Goal: Find contact information: Find contact information

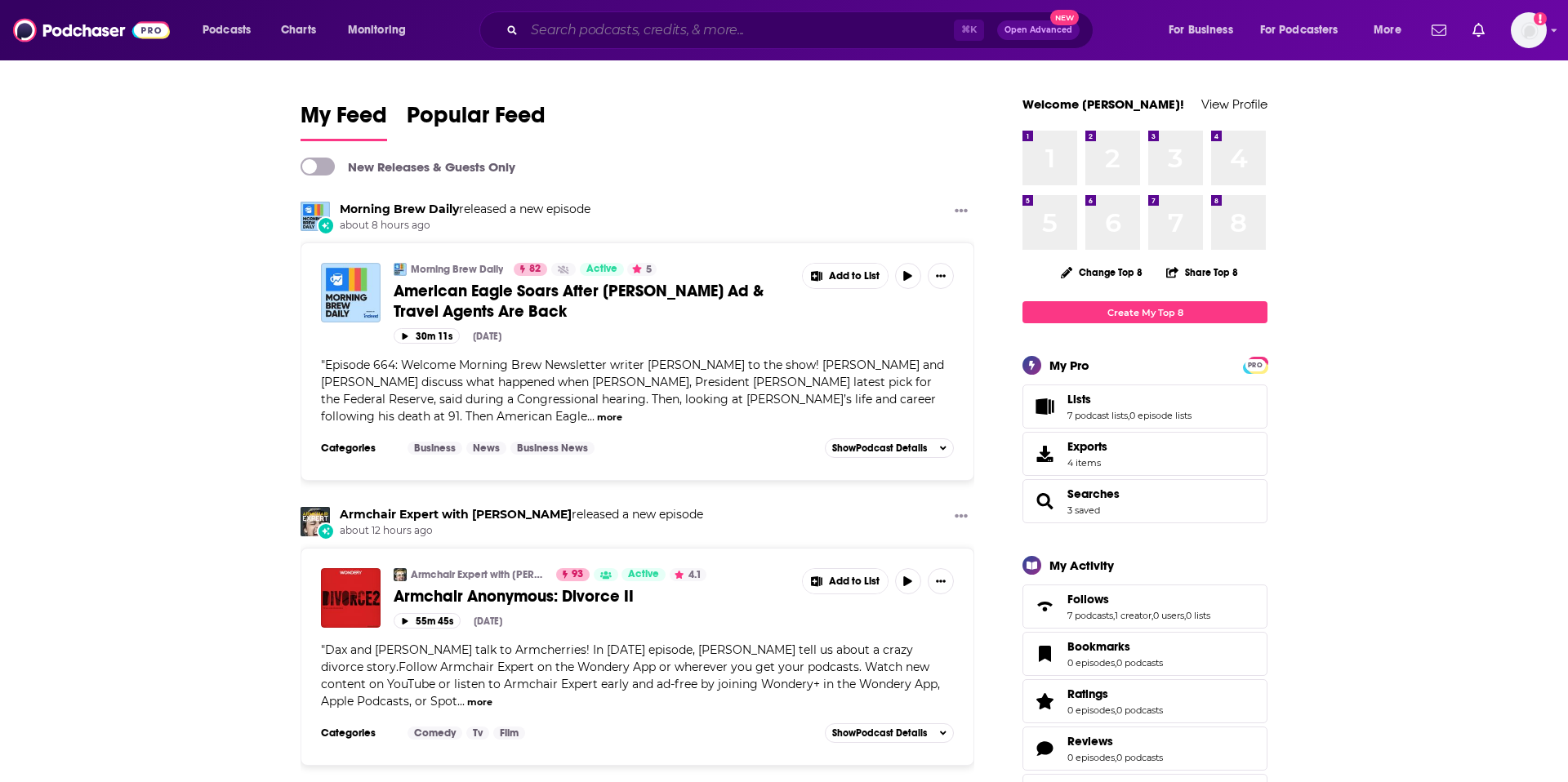
click at [601, 28] on input "Search podcasts, credits, & more..." at bounding box center [739, 31] width 429 height 27
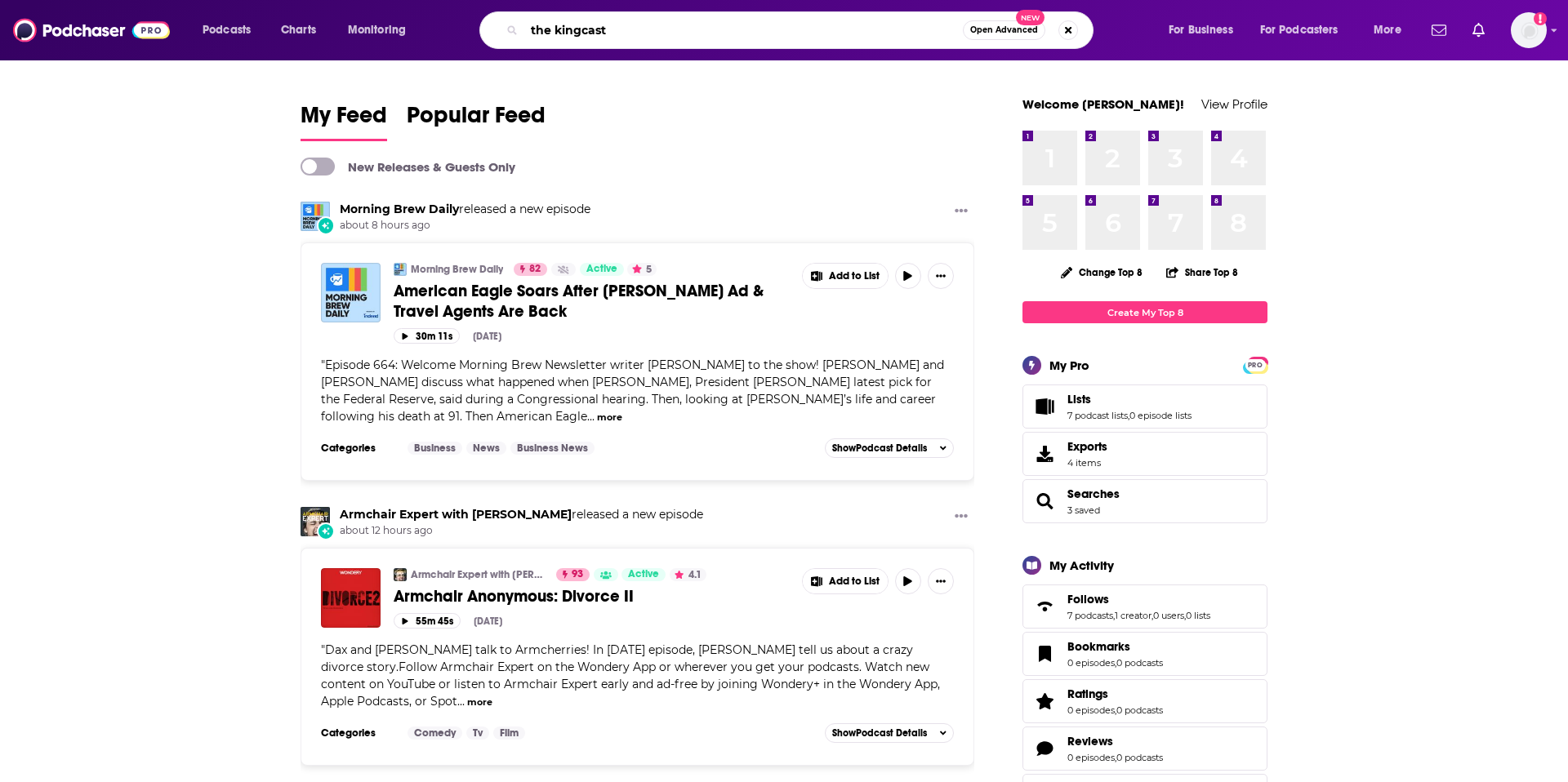
type input "the kingcast"
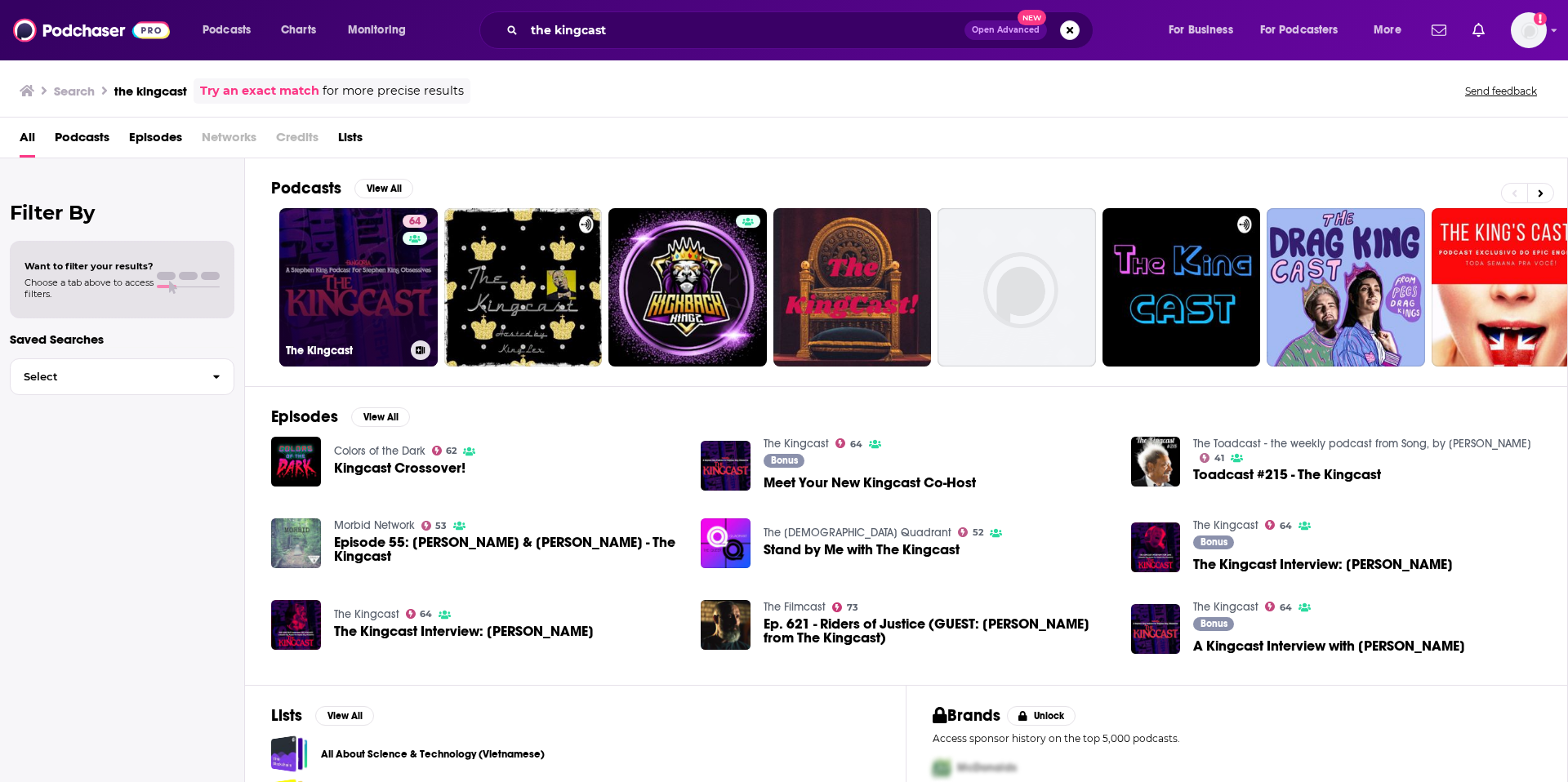
click at [374, 286] on link "64 The Kingcast" at bounding box center [358, 287] width 158 height 158
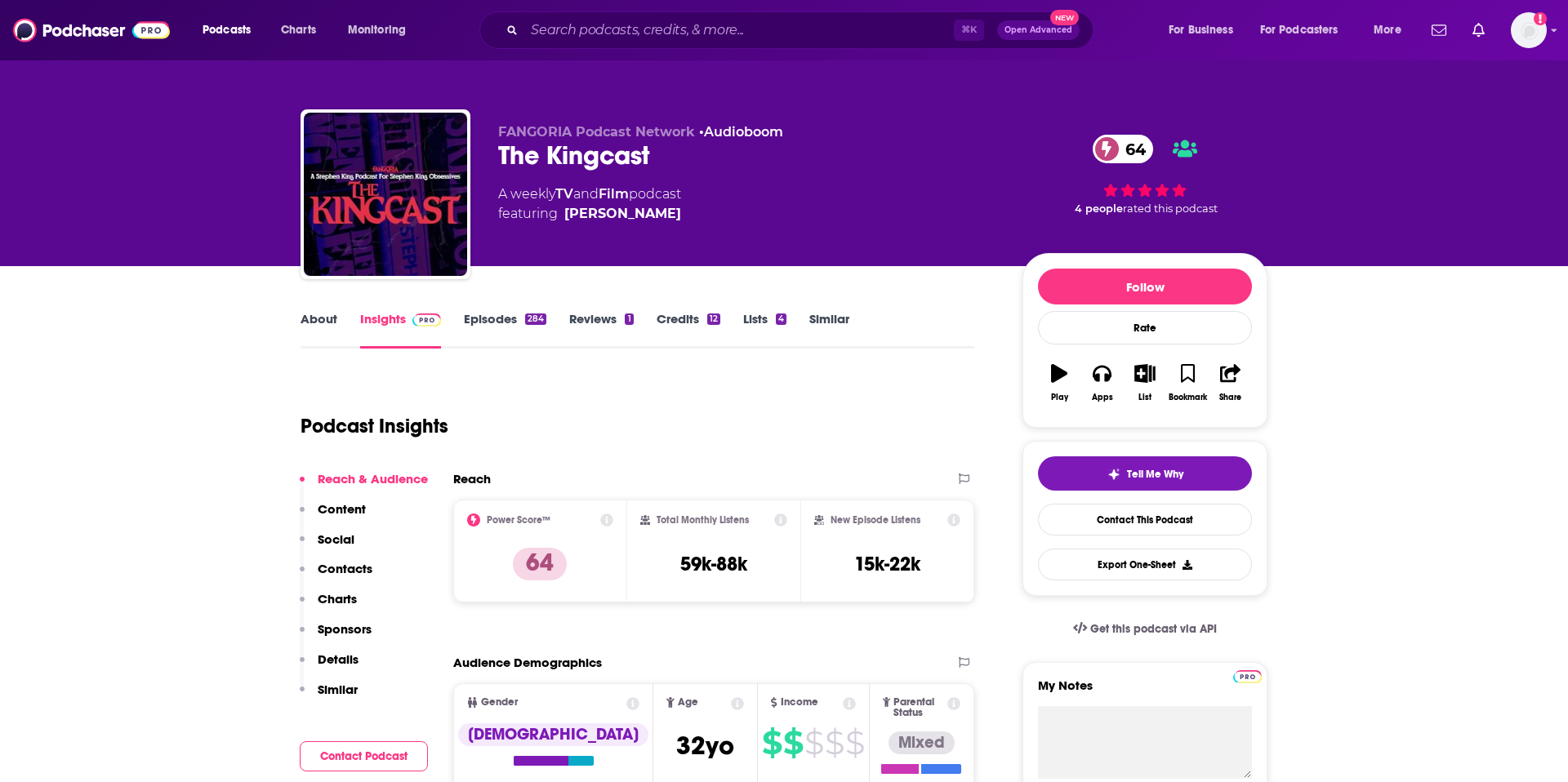
click at [323, 321] on link "About" at bounding box center [319, 329] width 36 height 37
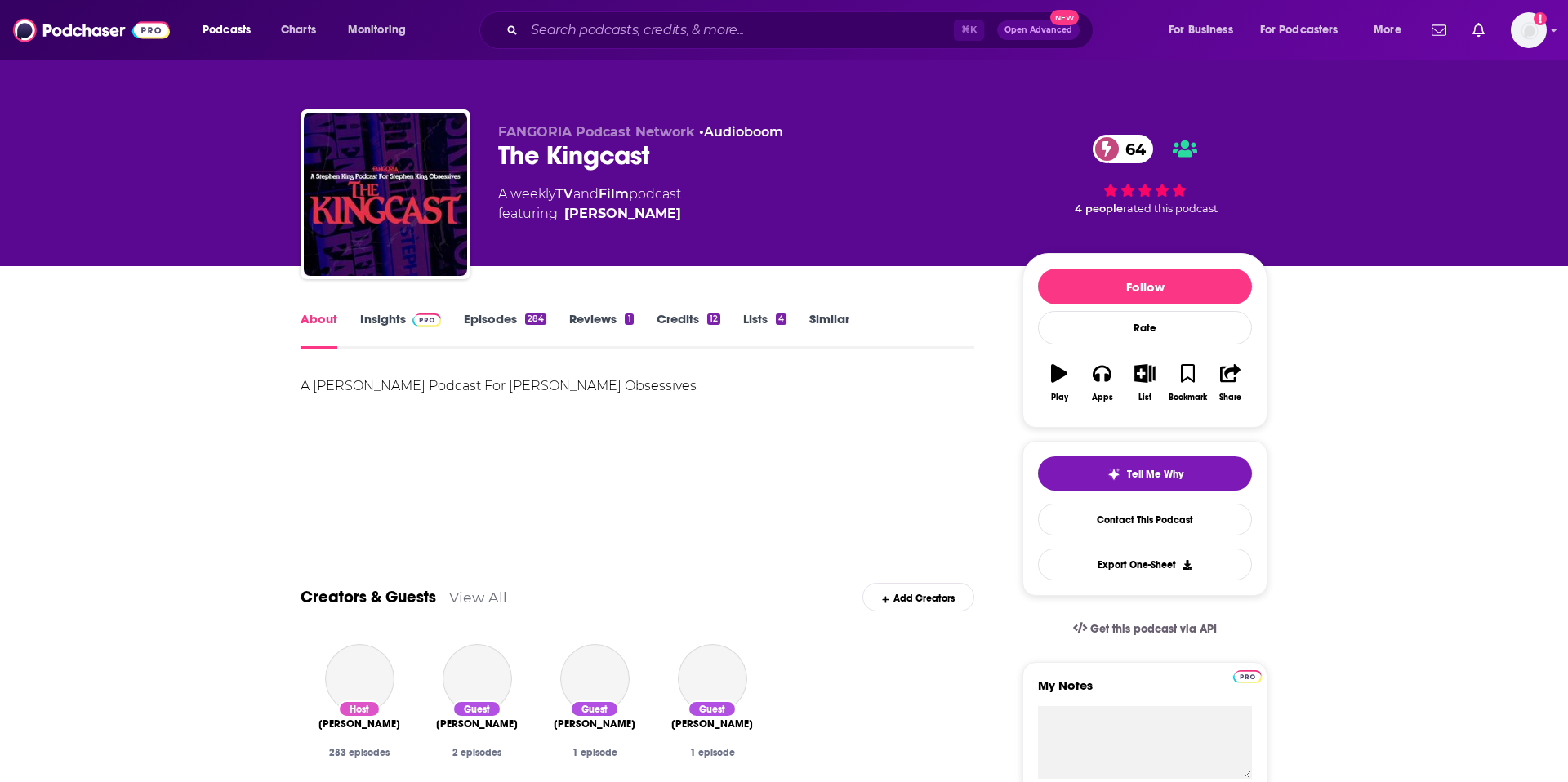
click at [369, 319] on link "Insights" at bounding box center [401, 329] width 81 height 37
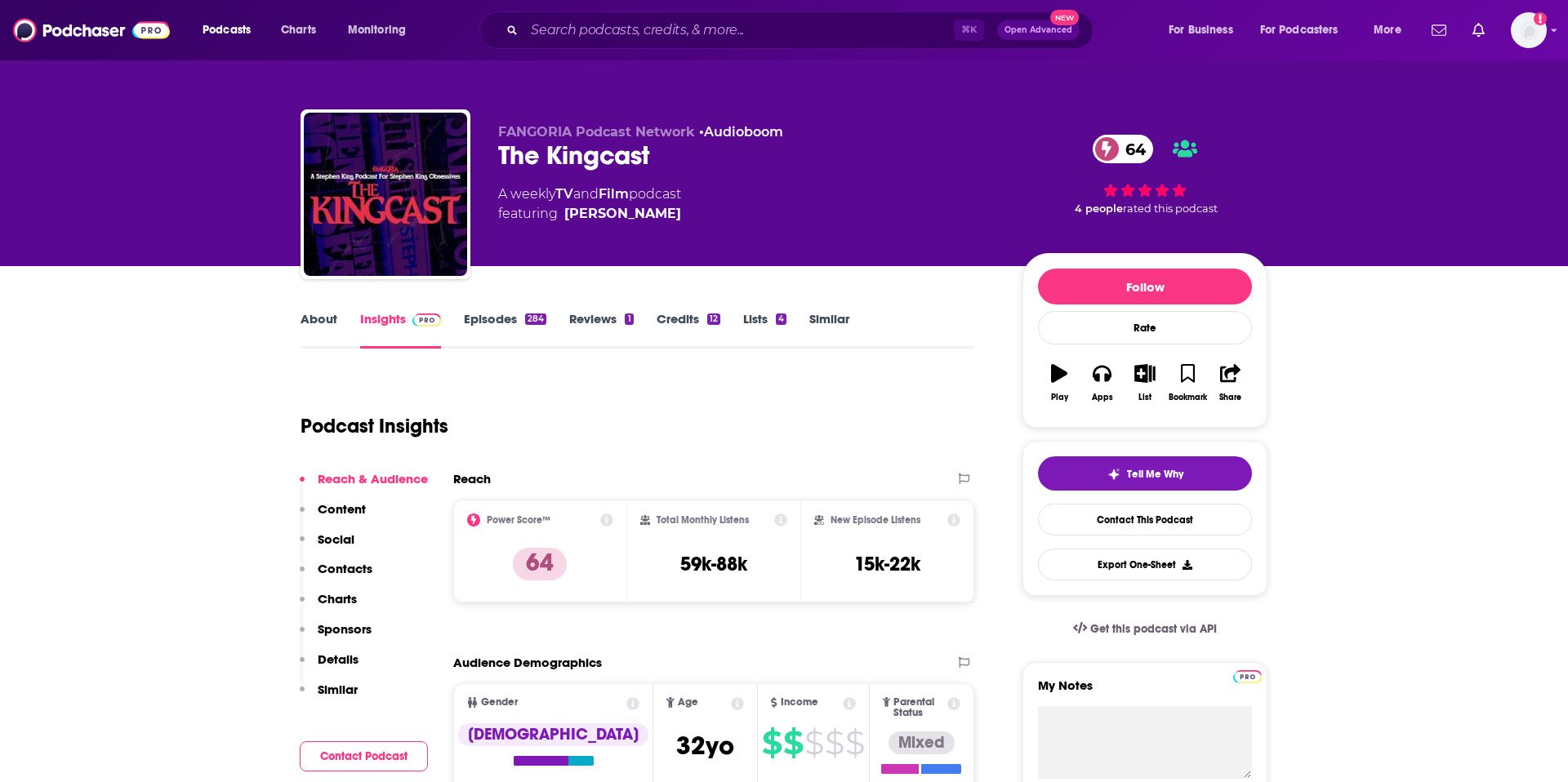
click at [332, 567] on p "Contacts" at bounding box center [345, 568] width 55 height 16
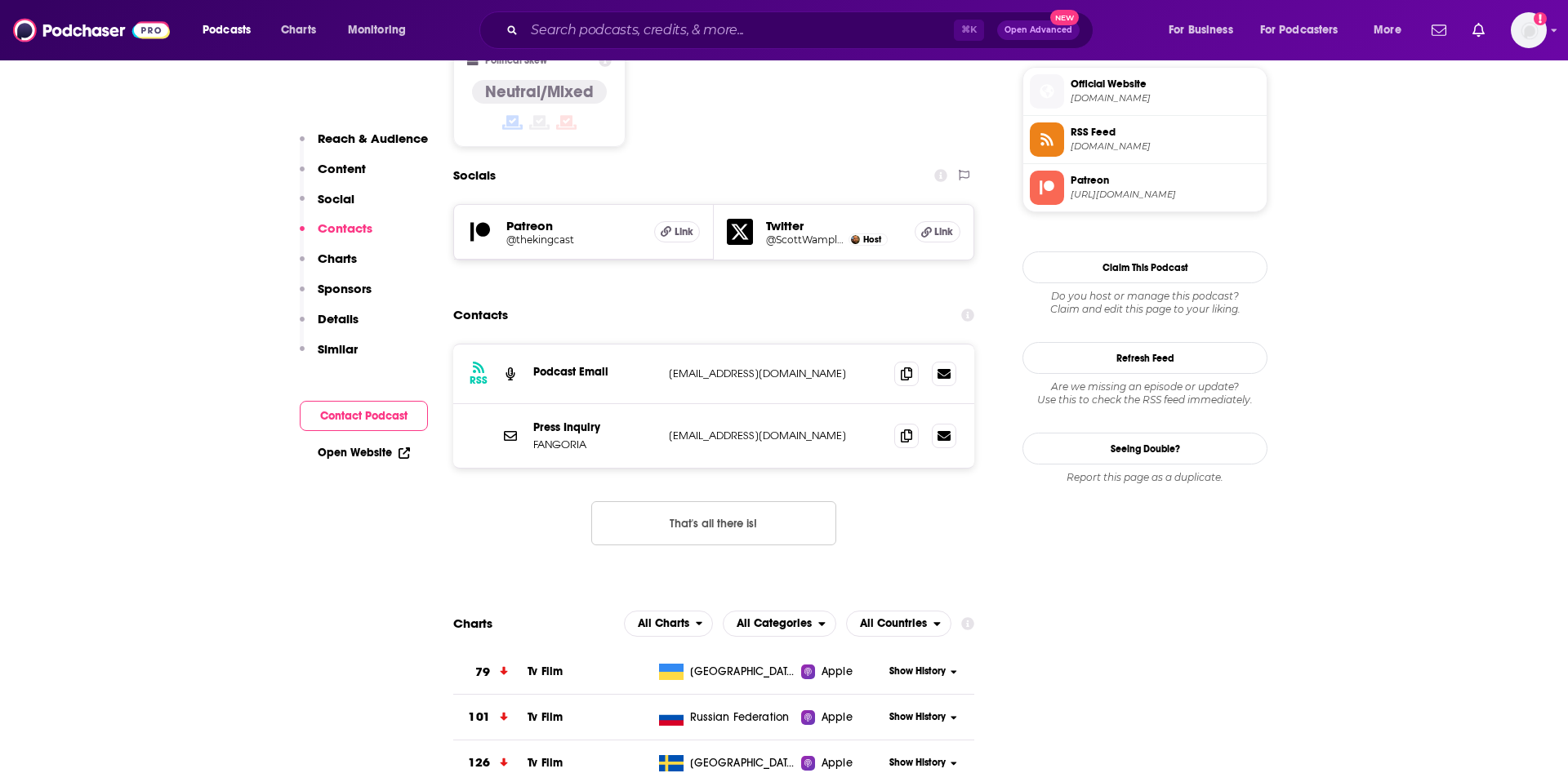
scroll to position [1326, 0]
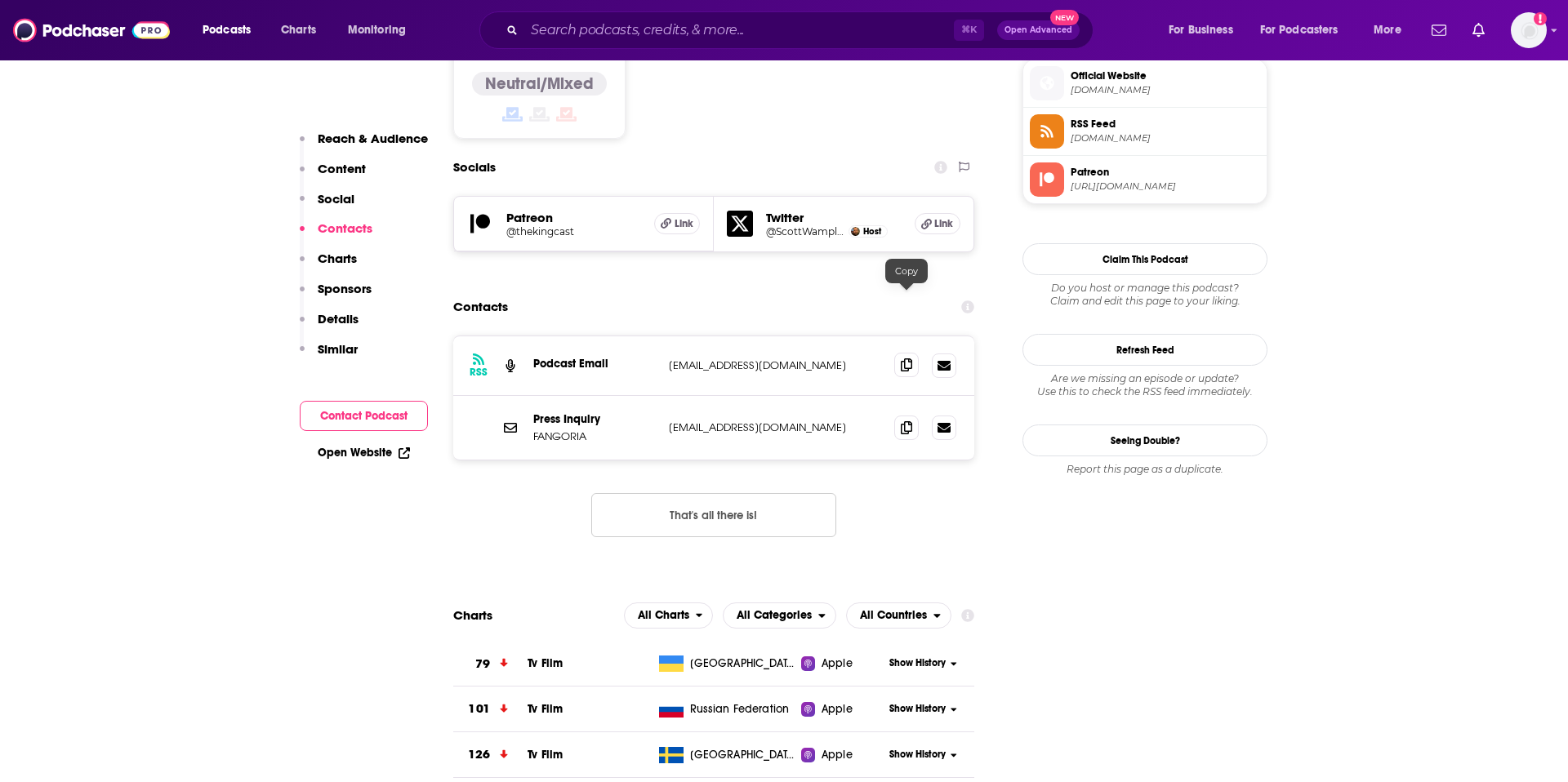
click at [905, 359] on icon at bounding box center [907, 365] width 12 height 13
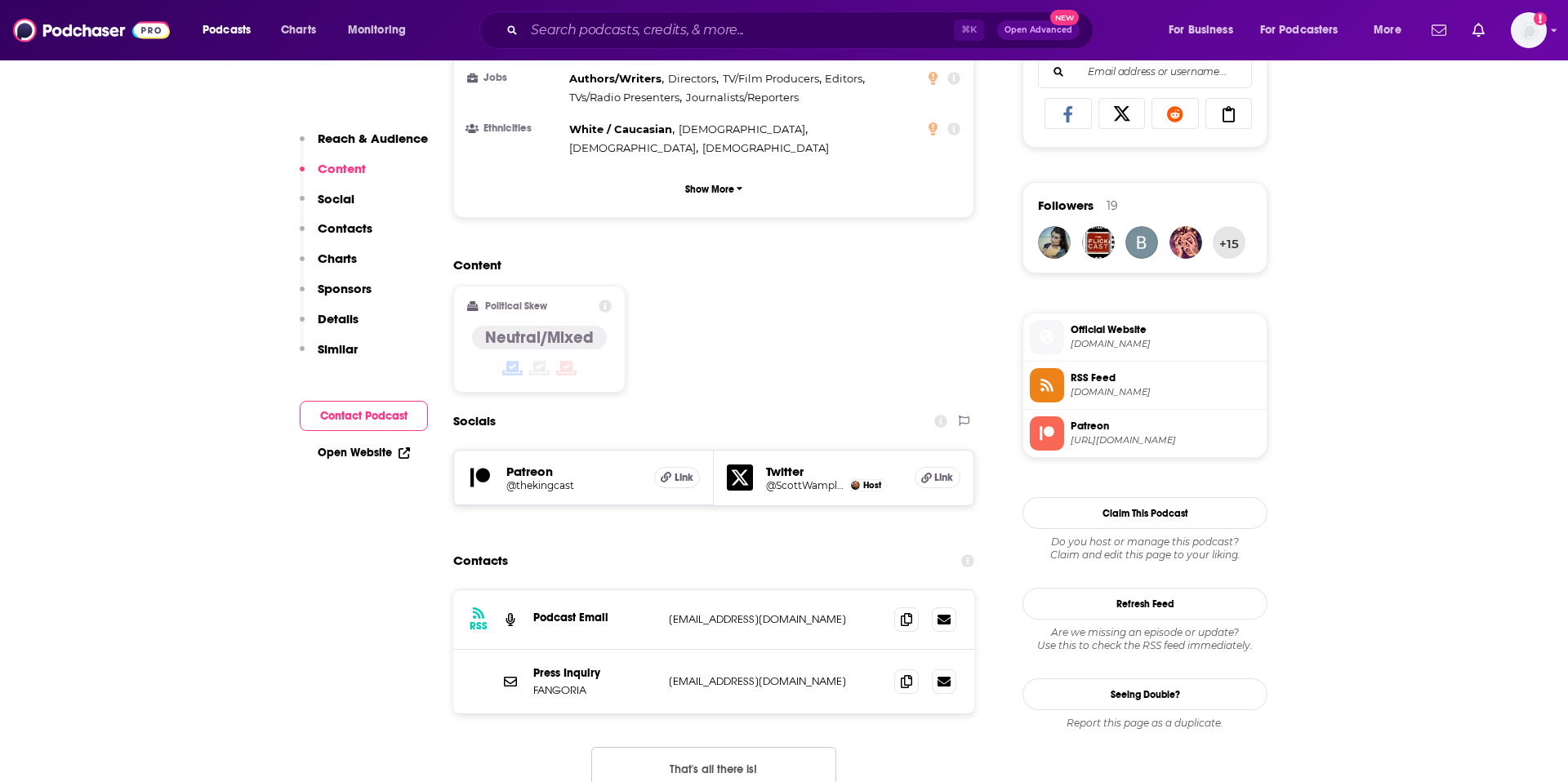
scroll to position [711, 0]
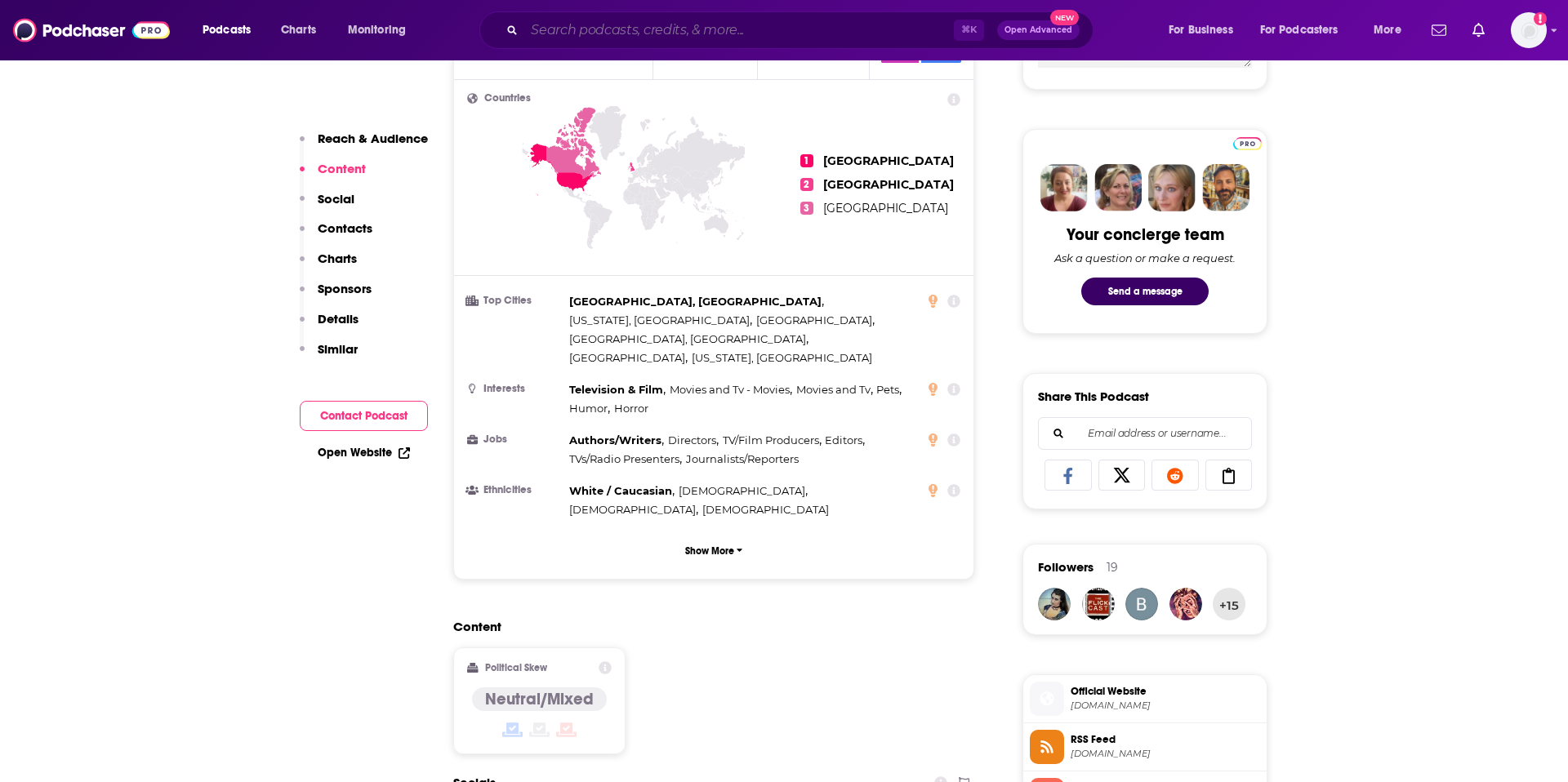
click at [578, 27] on input "Search podcasts, credits, & more..." at bounding box center [739, 31] width 429 height 27
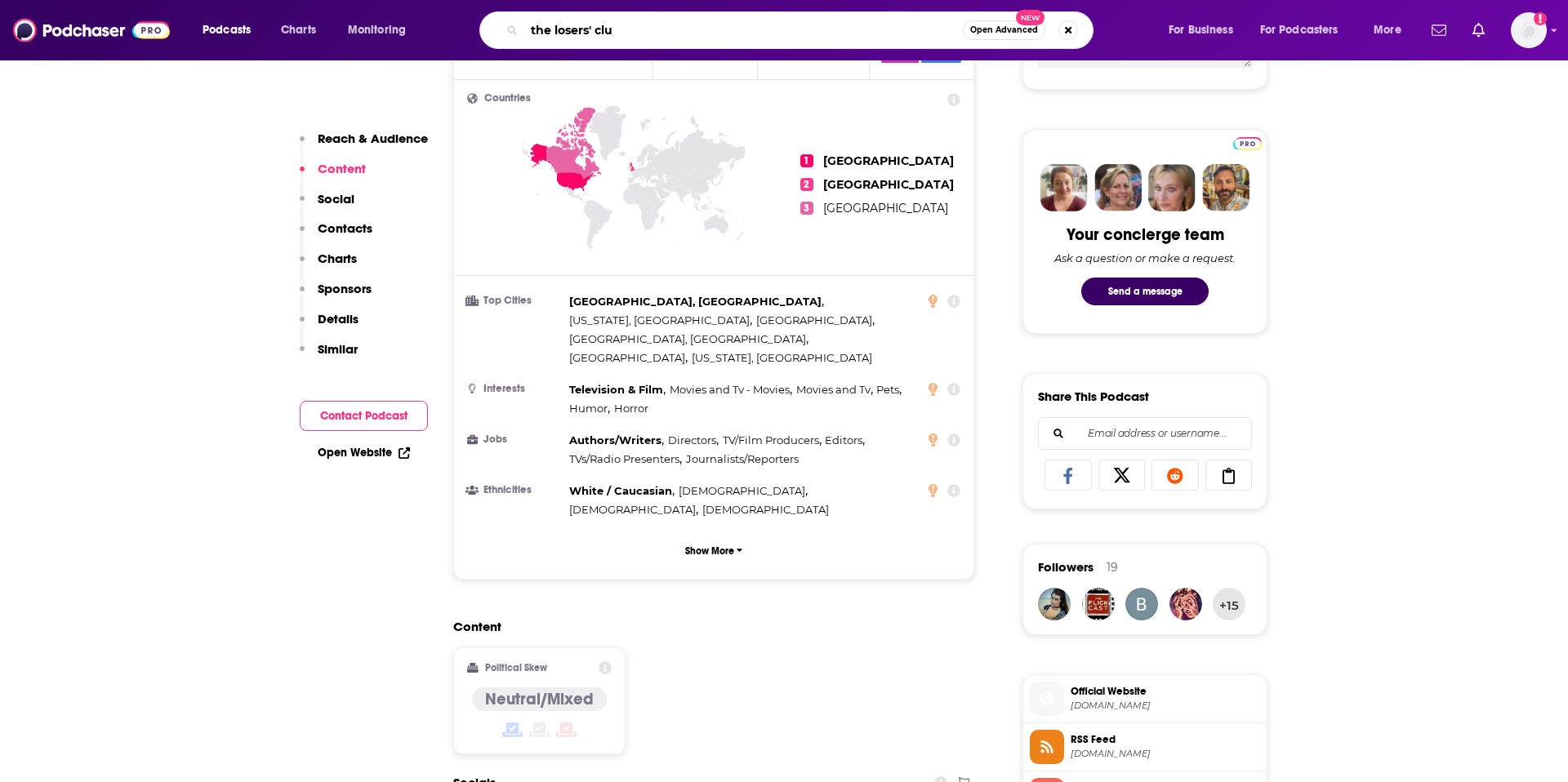
type input "the losers' club"
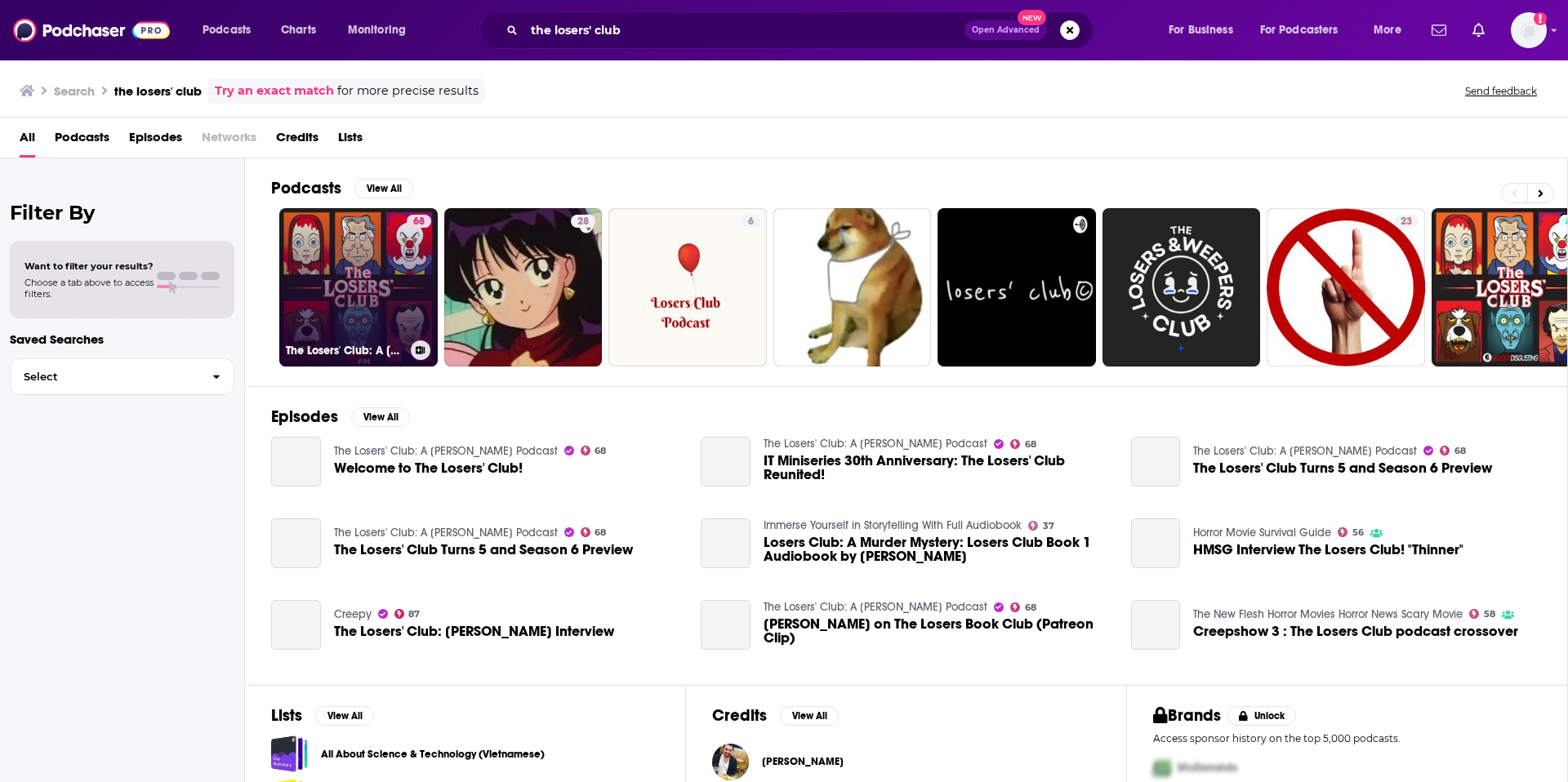
click at [364, 295] on link "68 The Losers' Club: A [PERSON_NAME] Podcast" at bounding box center [358, 287] width 158 height 158
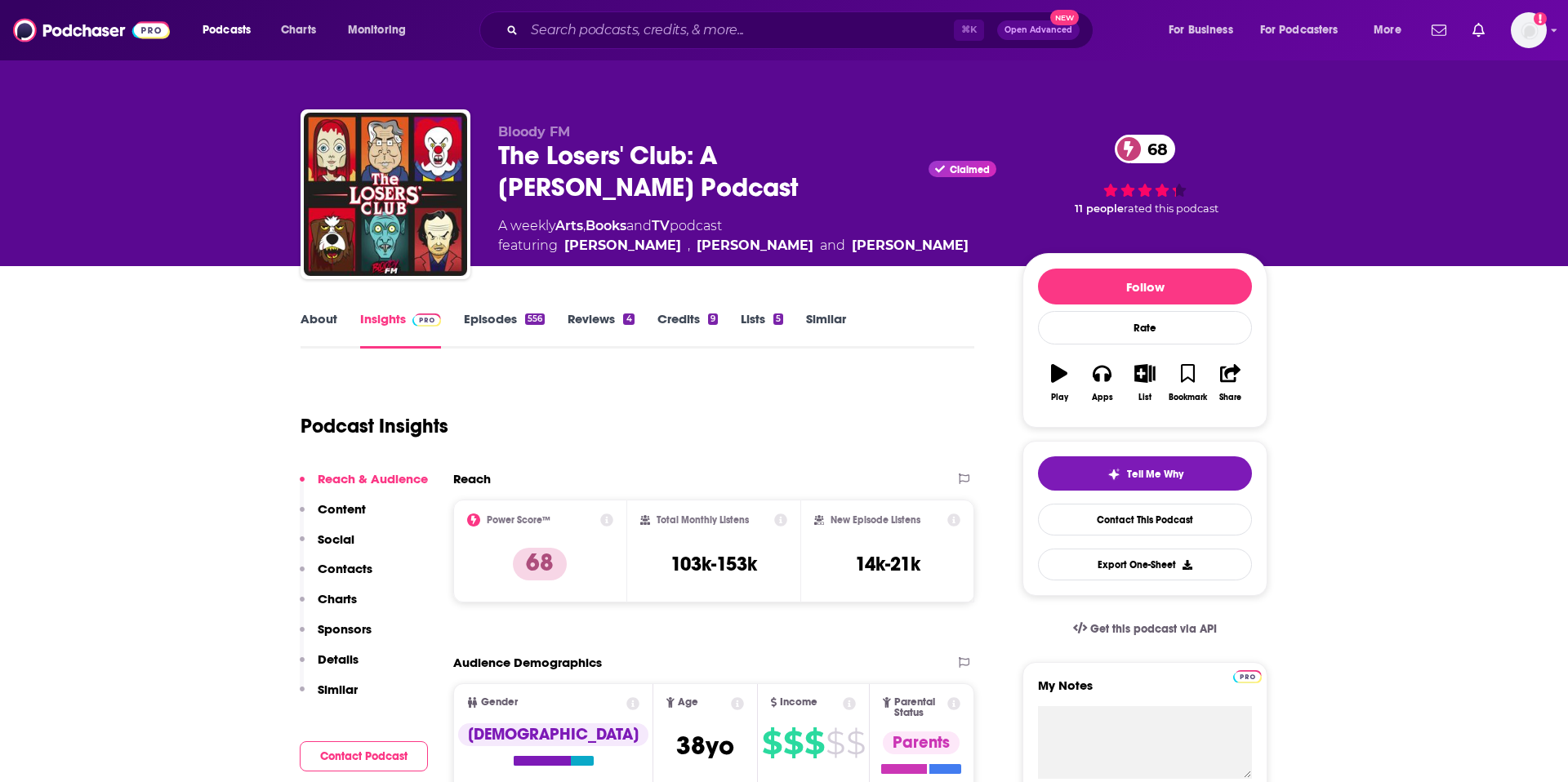
click at [324, 321] on link "About" at bounding box center [319, 329] width 36 height 37
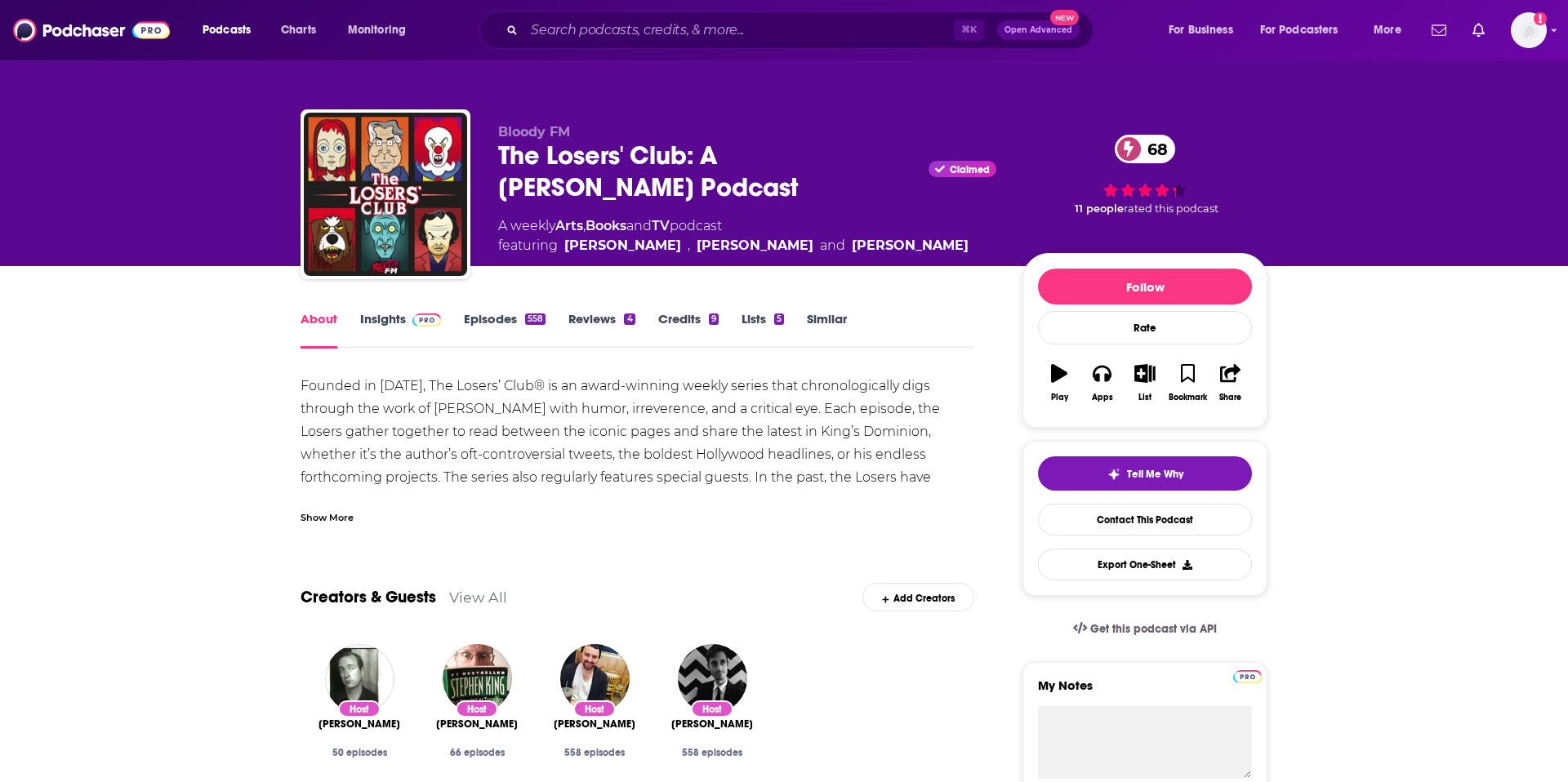
click at [370, 318] on link "Insights" at bounding box center [401, 329] width 81 height 37
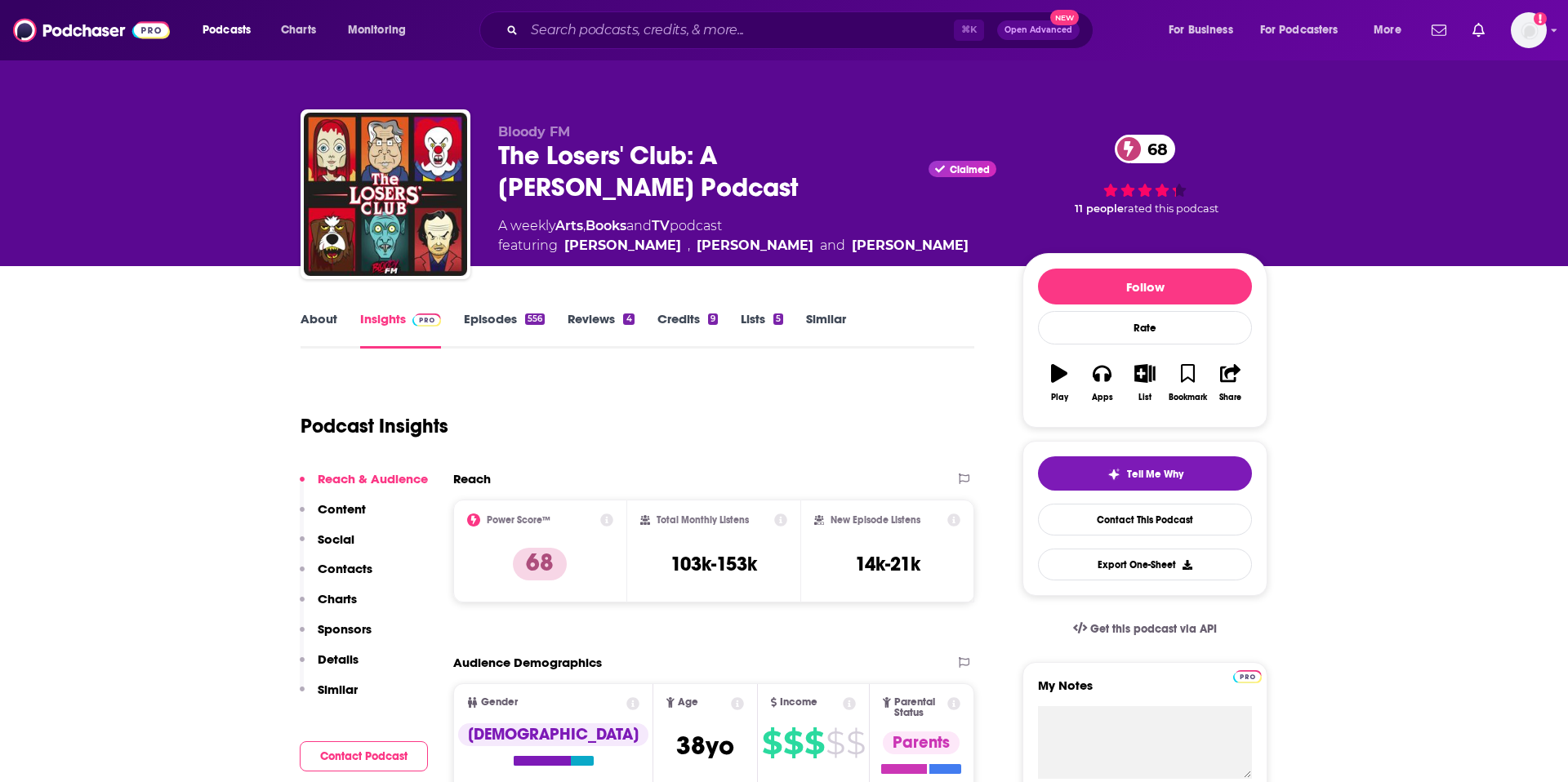
click at [334, 568] on p "Contacts" at bounding box center [345, 568] width 55 height 16
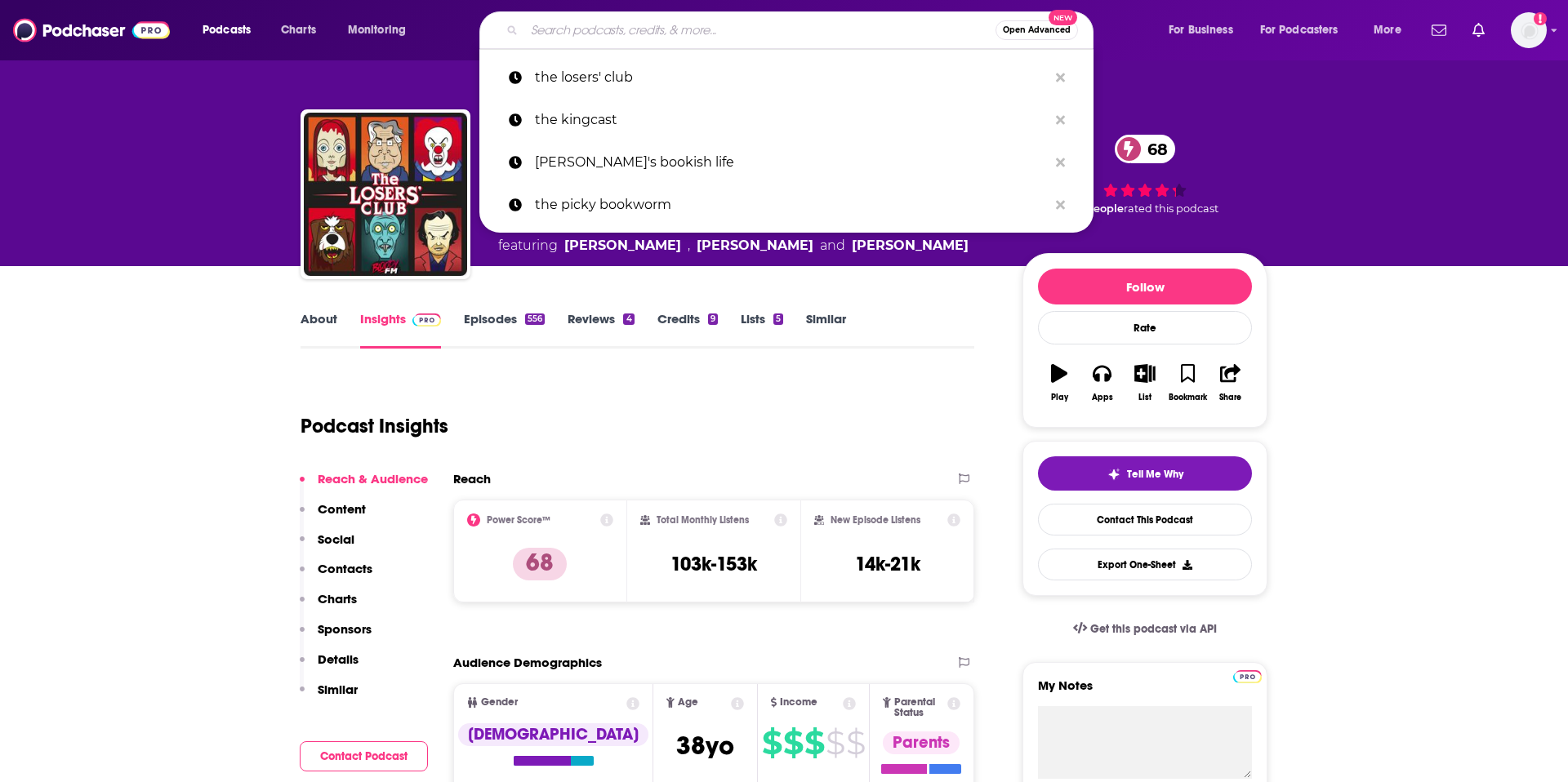
click at [581, 25] on input "Search podcasts, credits, & more..." at bounding box center [760, 31] width 472 height 27
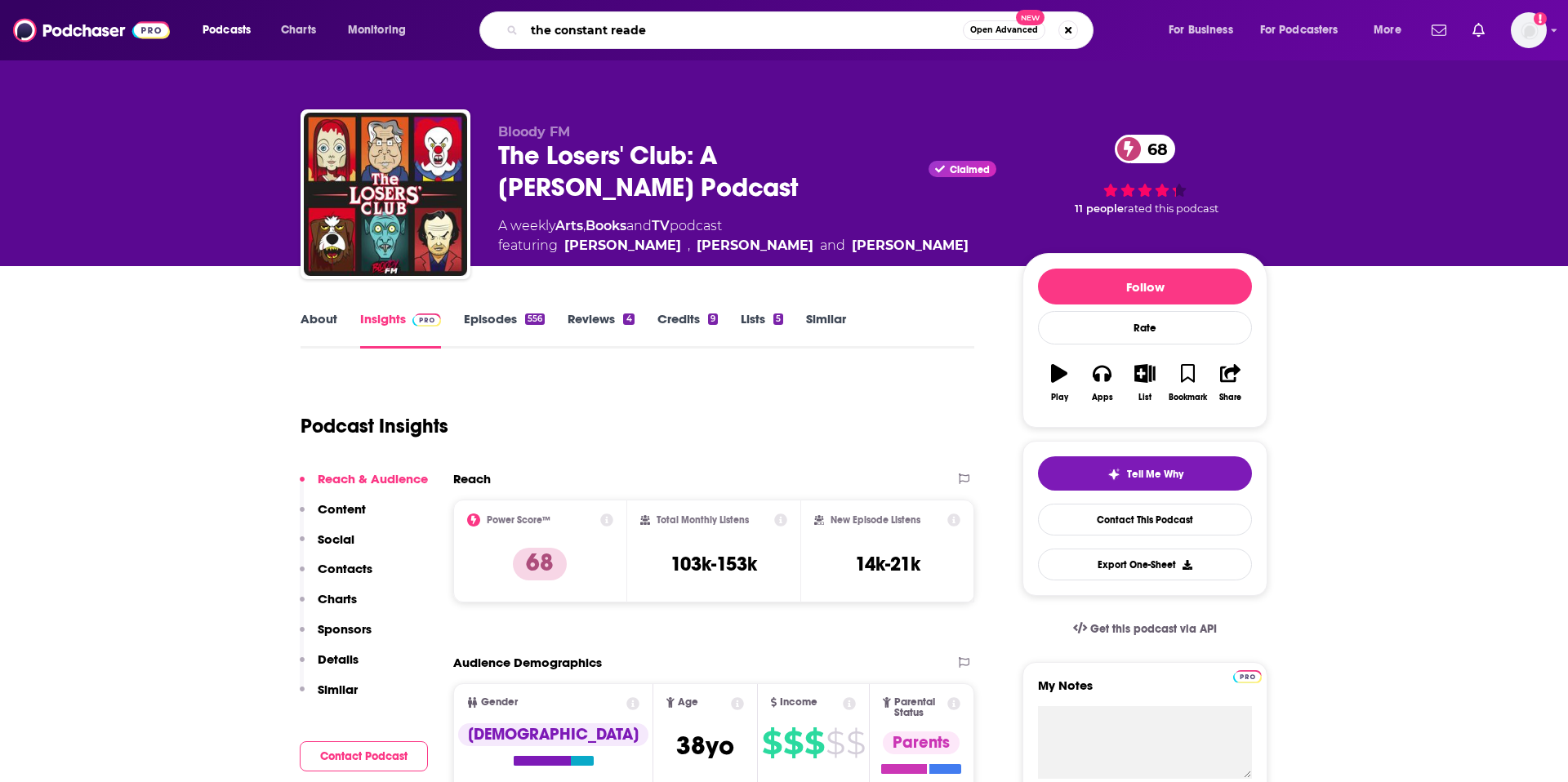
type input "the constant reader"
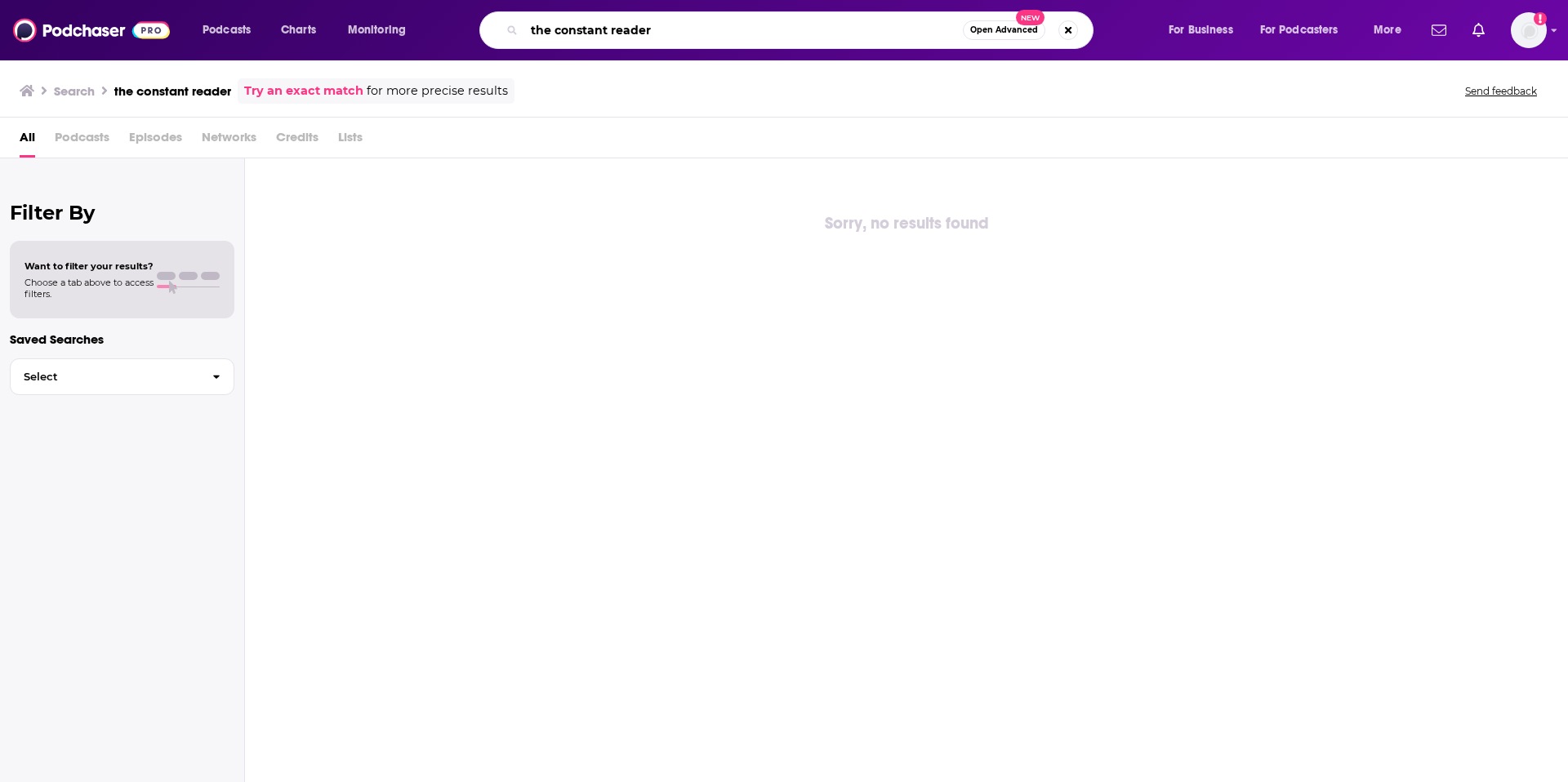
click at [673, 30] on input "the constant reader" at bounding box center [743, 31] width 438 height 27
type input "the constant reader podcast"
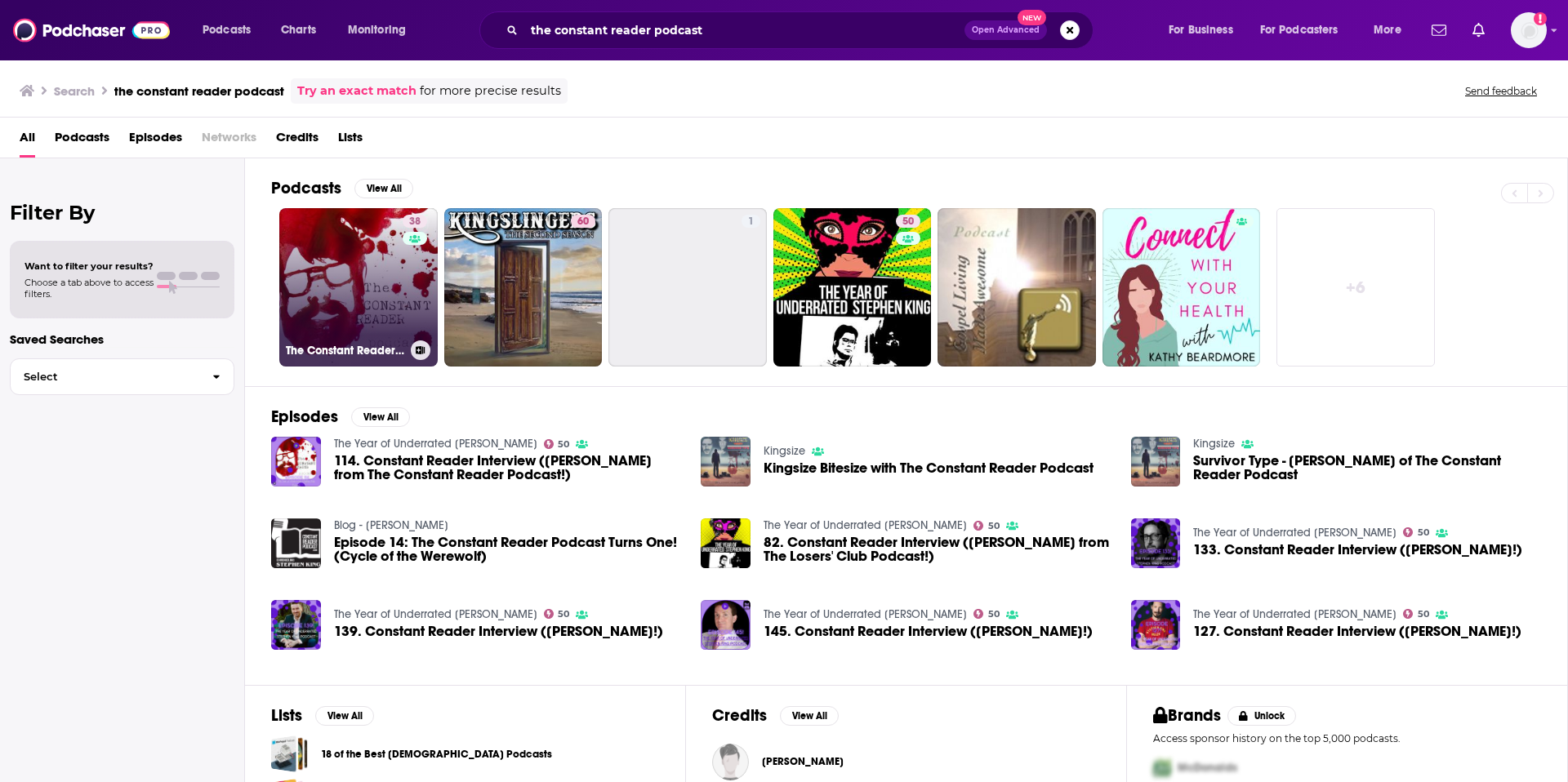
click at [362, 262] on link "38 The Constant Reader Podcast - The Canon of [PERSON_NAME]" at bounding box center [358, 287] width 158 height 158
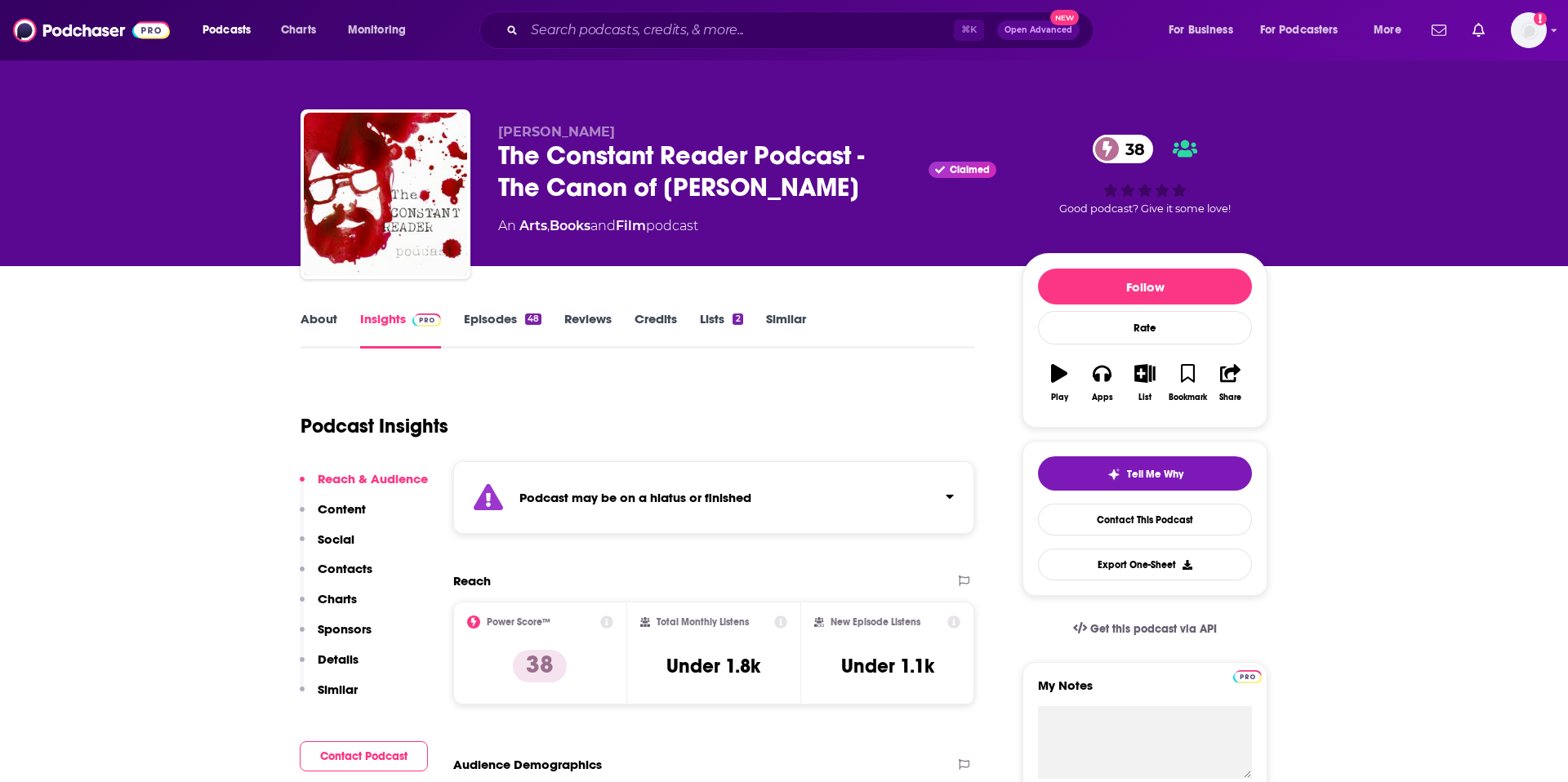
click at [320, 318] on link "About" at bounding box center [319, 329] width 36 height 37
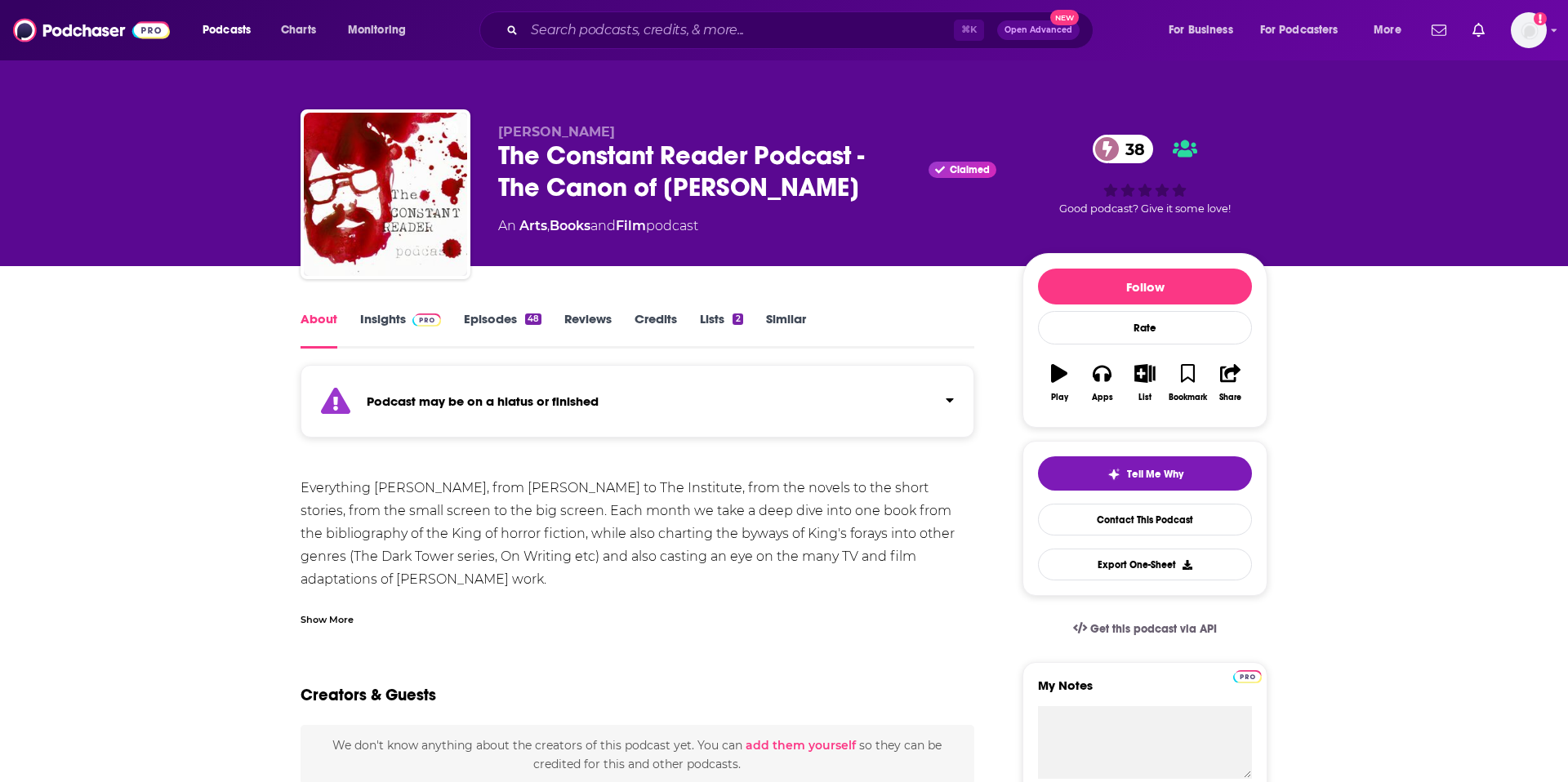
click at [392, 321] on link "Insights" at bounding box center [401, 329] width 81 height 37
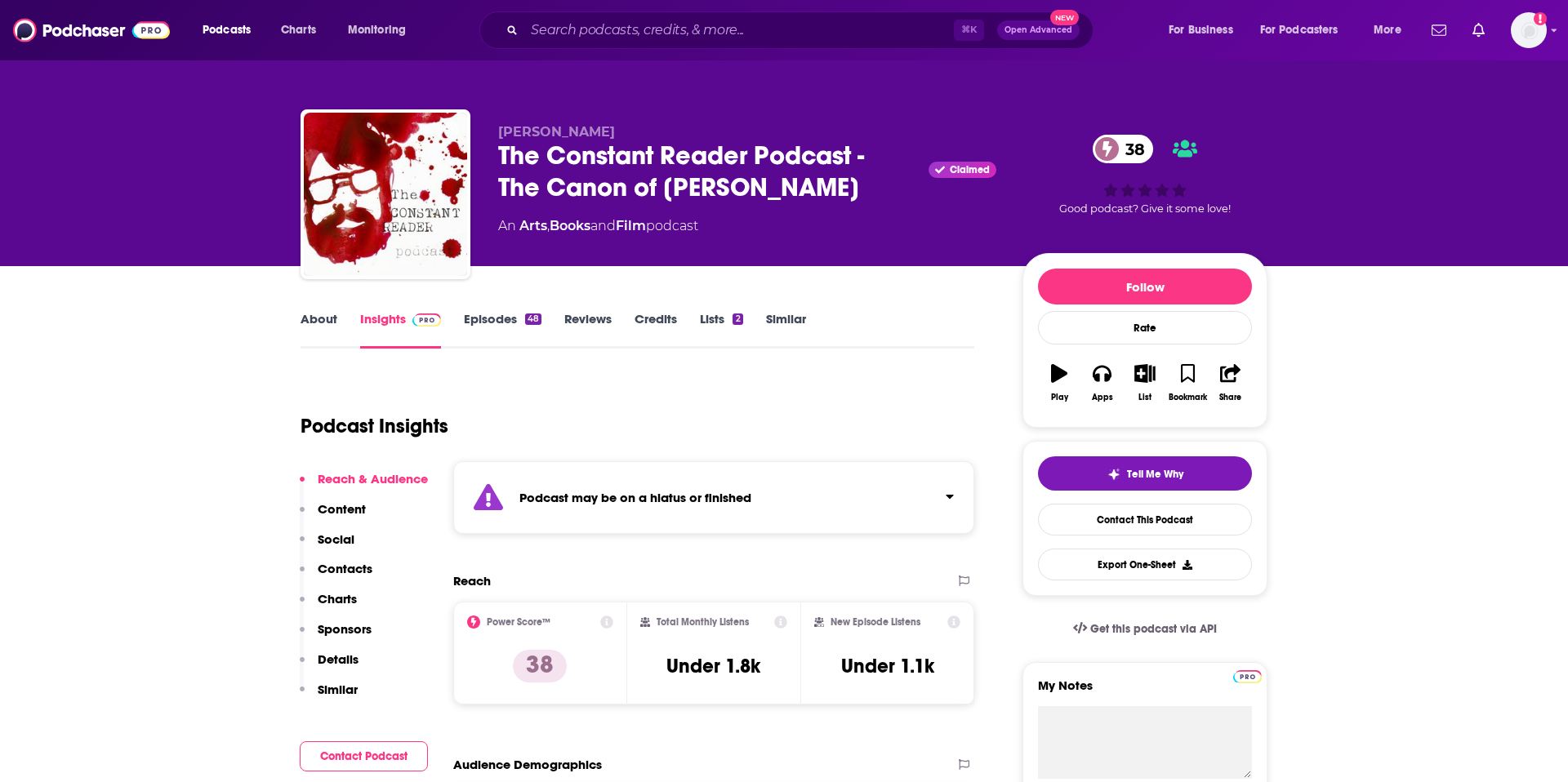
click at [348, 573] on p "Contacts" at bounding box center [345, 568] width 55 height 16
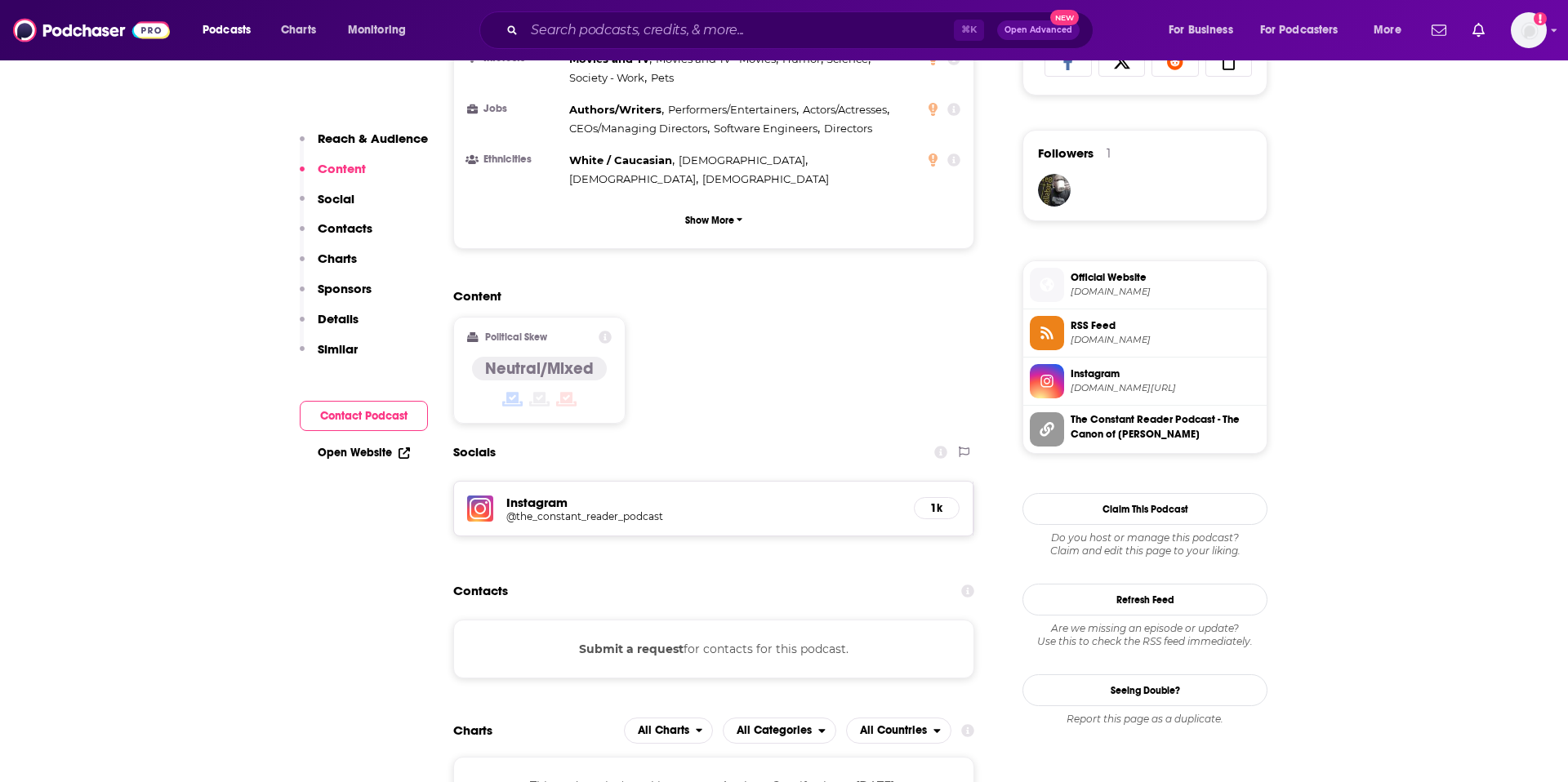
scroll to position [1161, 0]
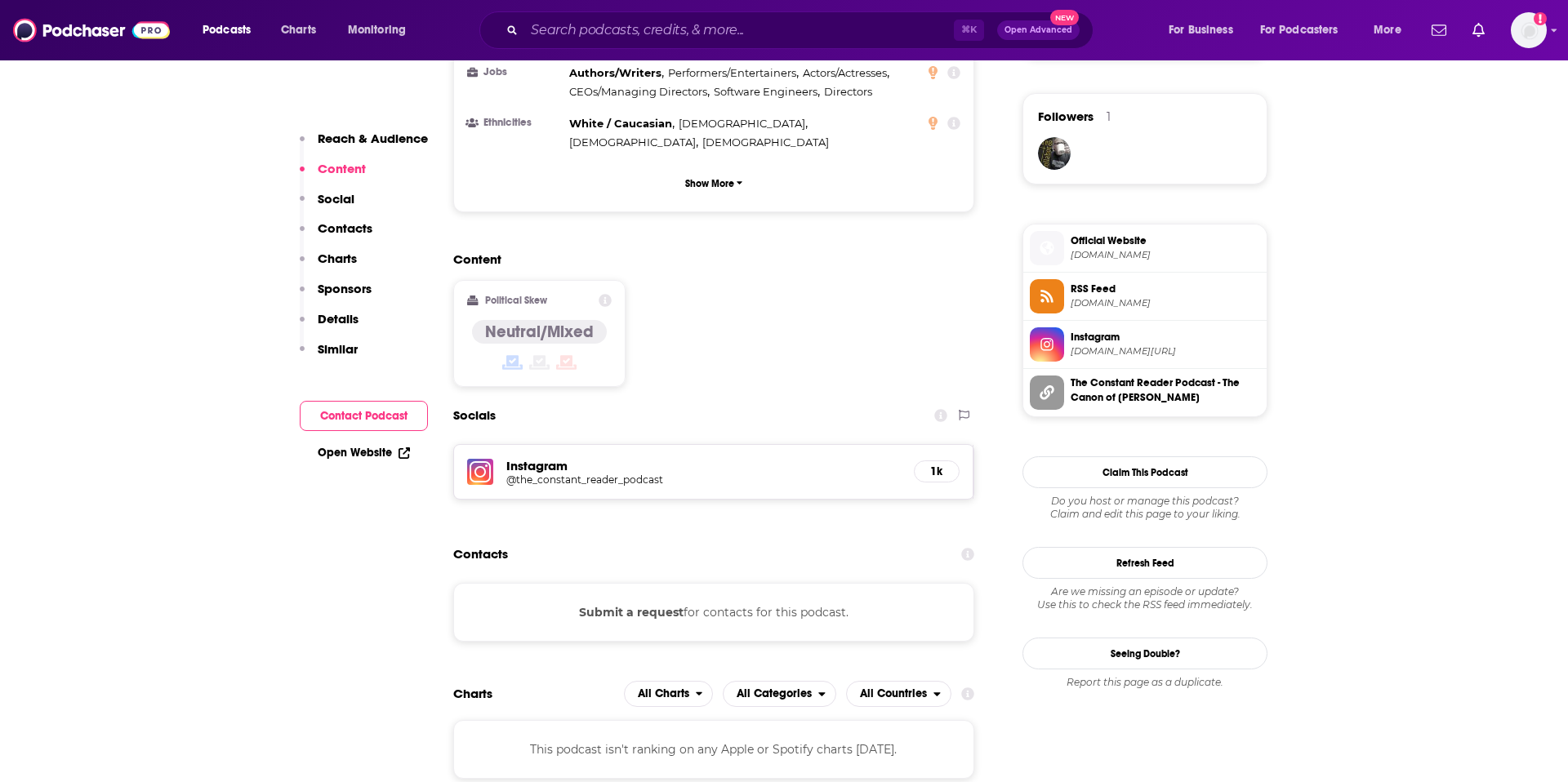
click at [641, 474] on h5 "@the_constant_reader_podcast" at bounding box center [636, 480] width 261 height 12
click at [633, 603] on button "Submit a request" at bounding box center [632, 612] width 104 height 18
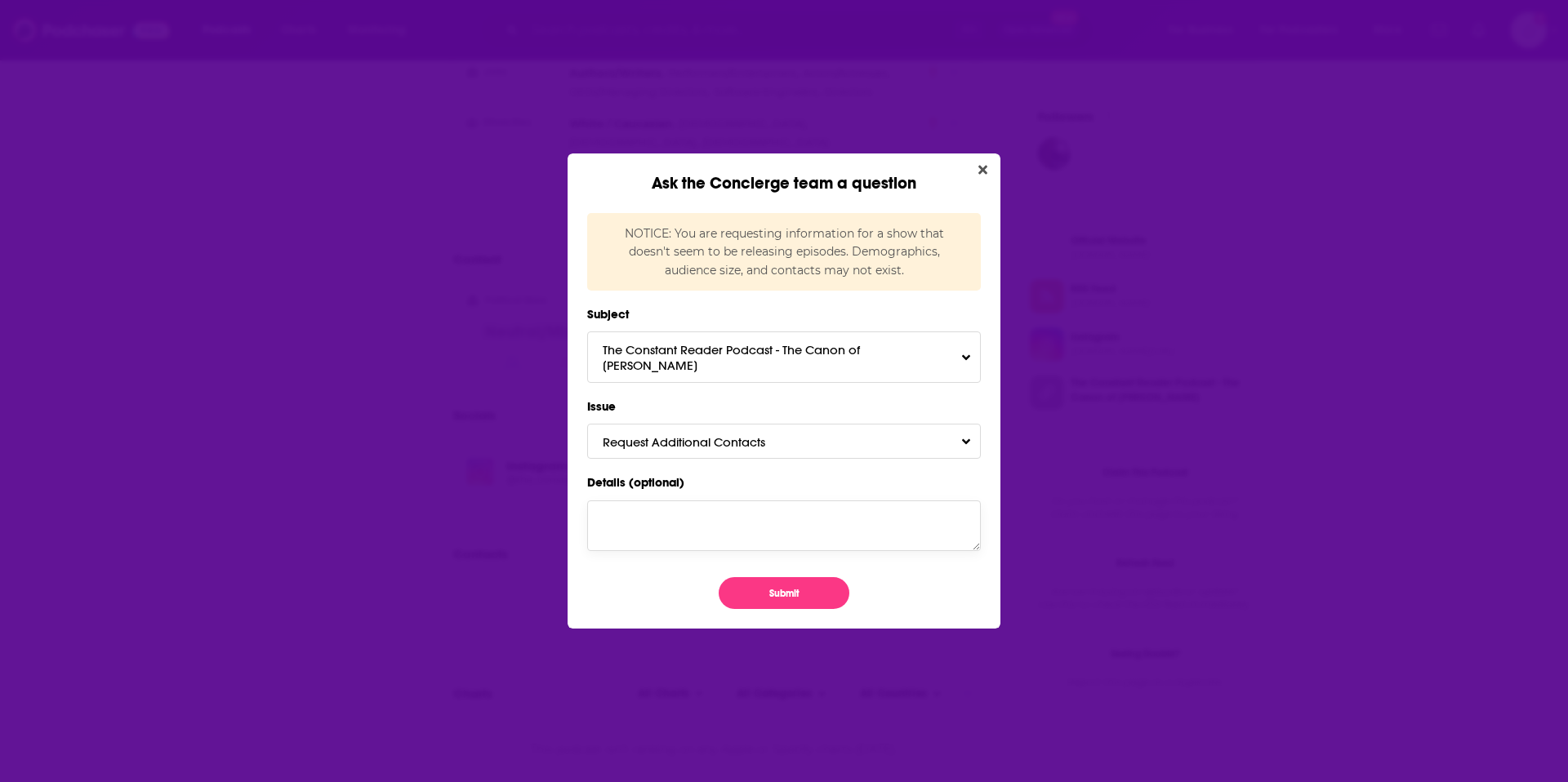
click at [738, 536] on textarea "Details (optional)" at bounding box center [784, 525] width 394 height 51
click at [849, 436] on button "Request Additional Contacts" at bounding box center [784, 441] width 394 height 35
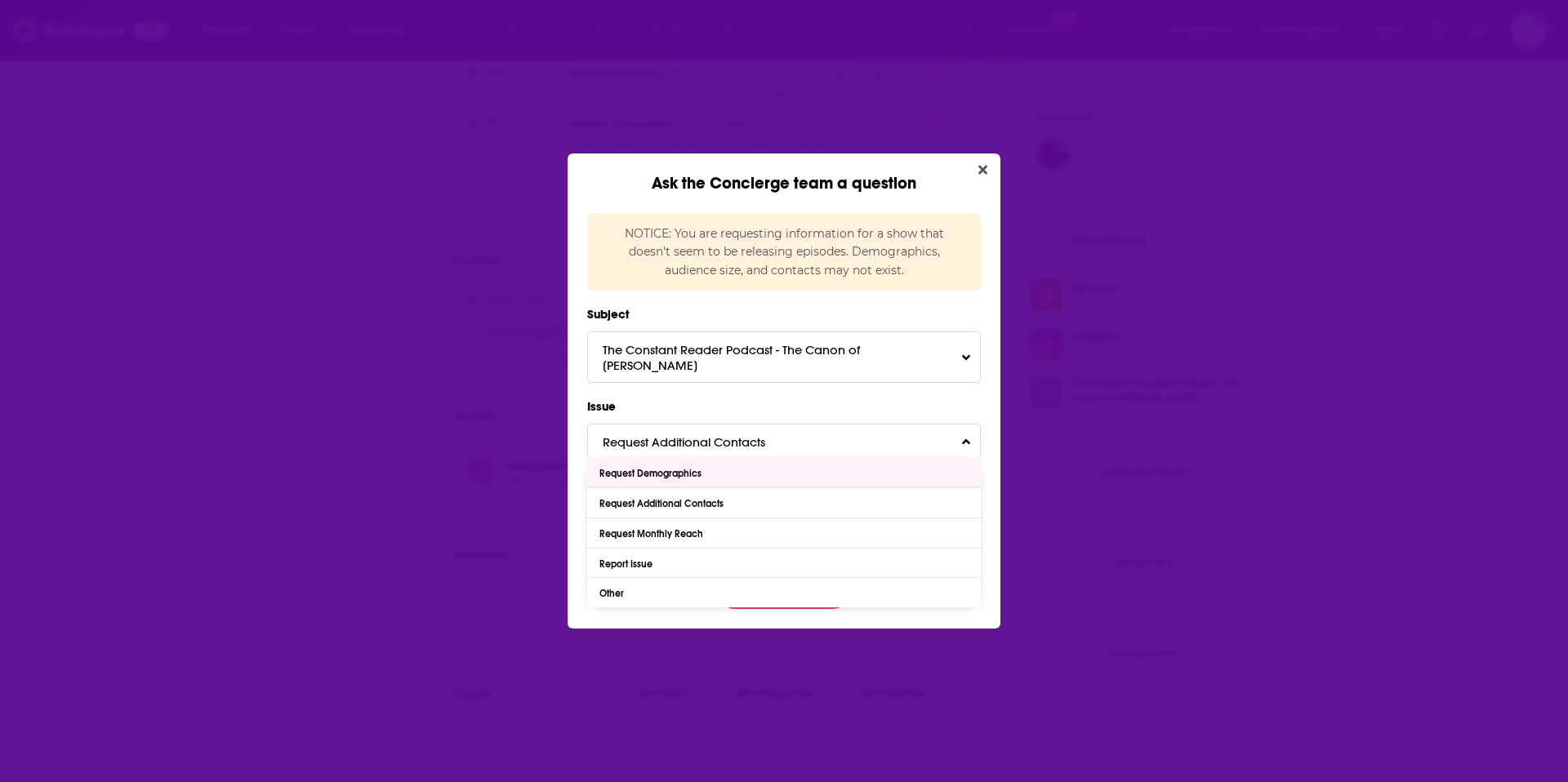
click at [970, 442] on button "Request Additional Contacts" at bounding box center [784, 441] width 394 height 35
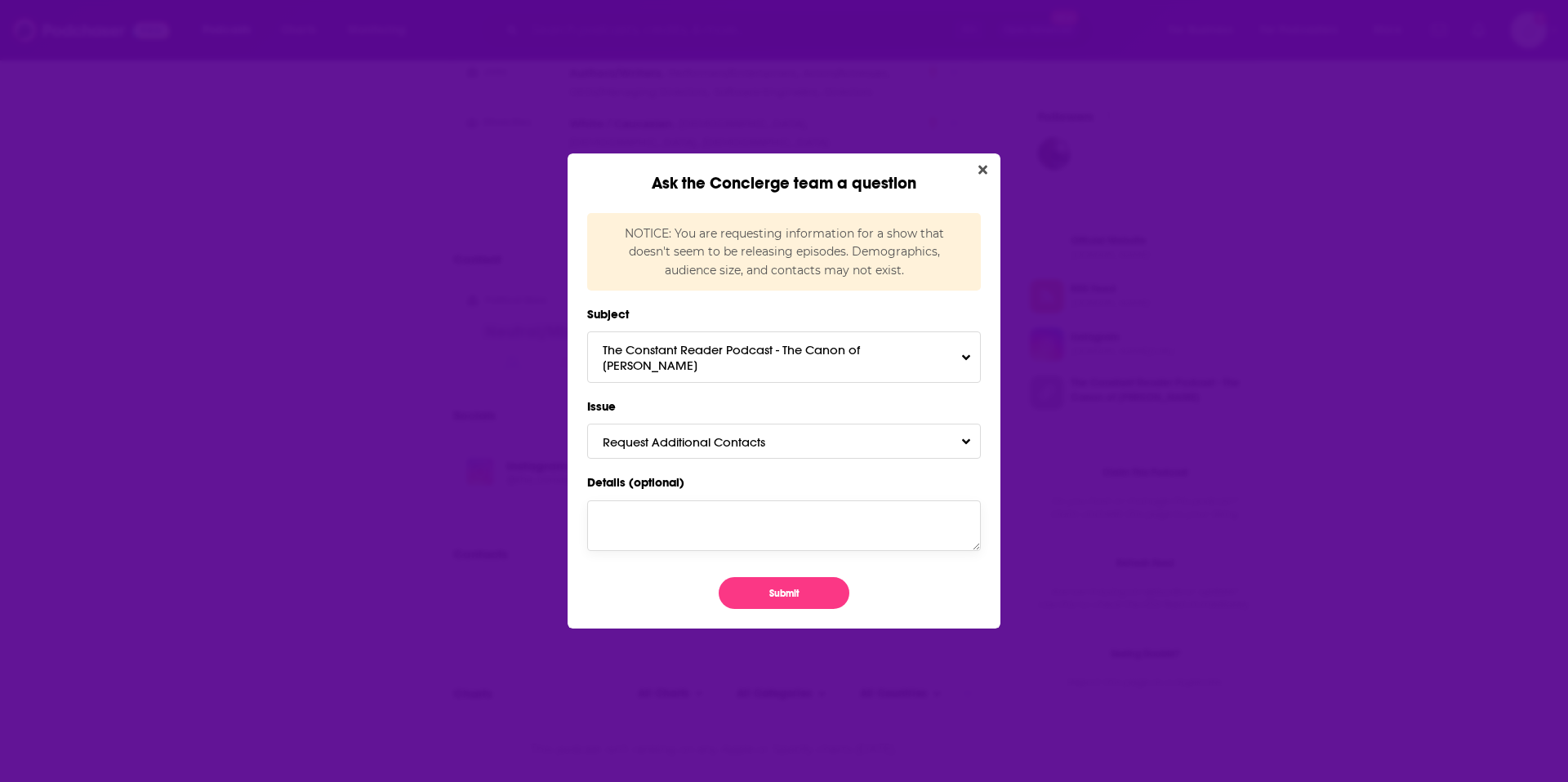
click at [717, 520] on textarea "Details (optional)" at bounding box center [784, 525] width 394 height 51
type textarea "Hoping to find an email address for host [PERSON_NAME] - thanks!"
click at [796, 597] on button "Submit" at bounding box center [784, 593] width 131 height 31
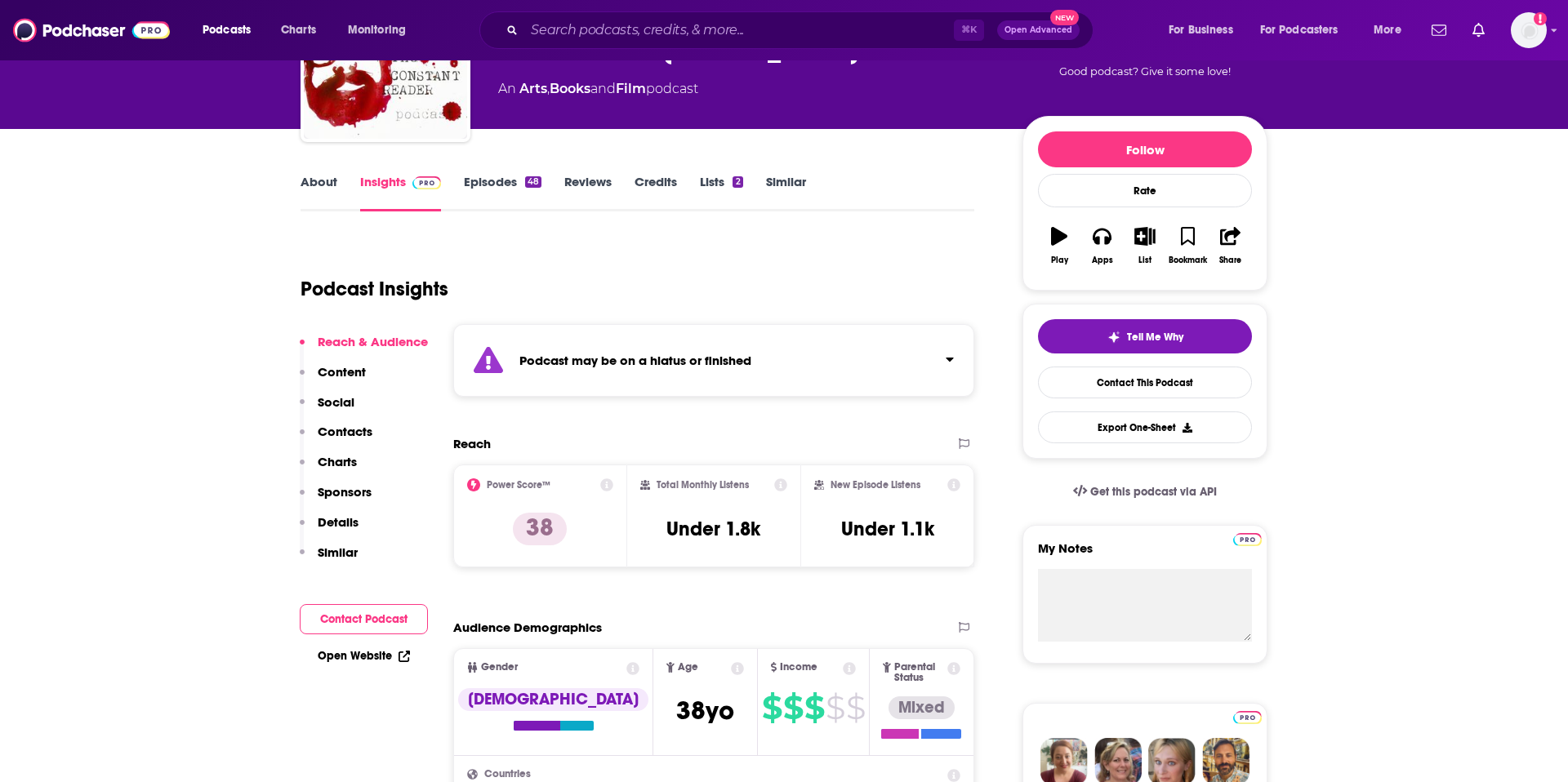
scroll to position [60, 0]
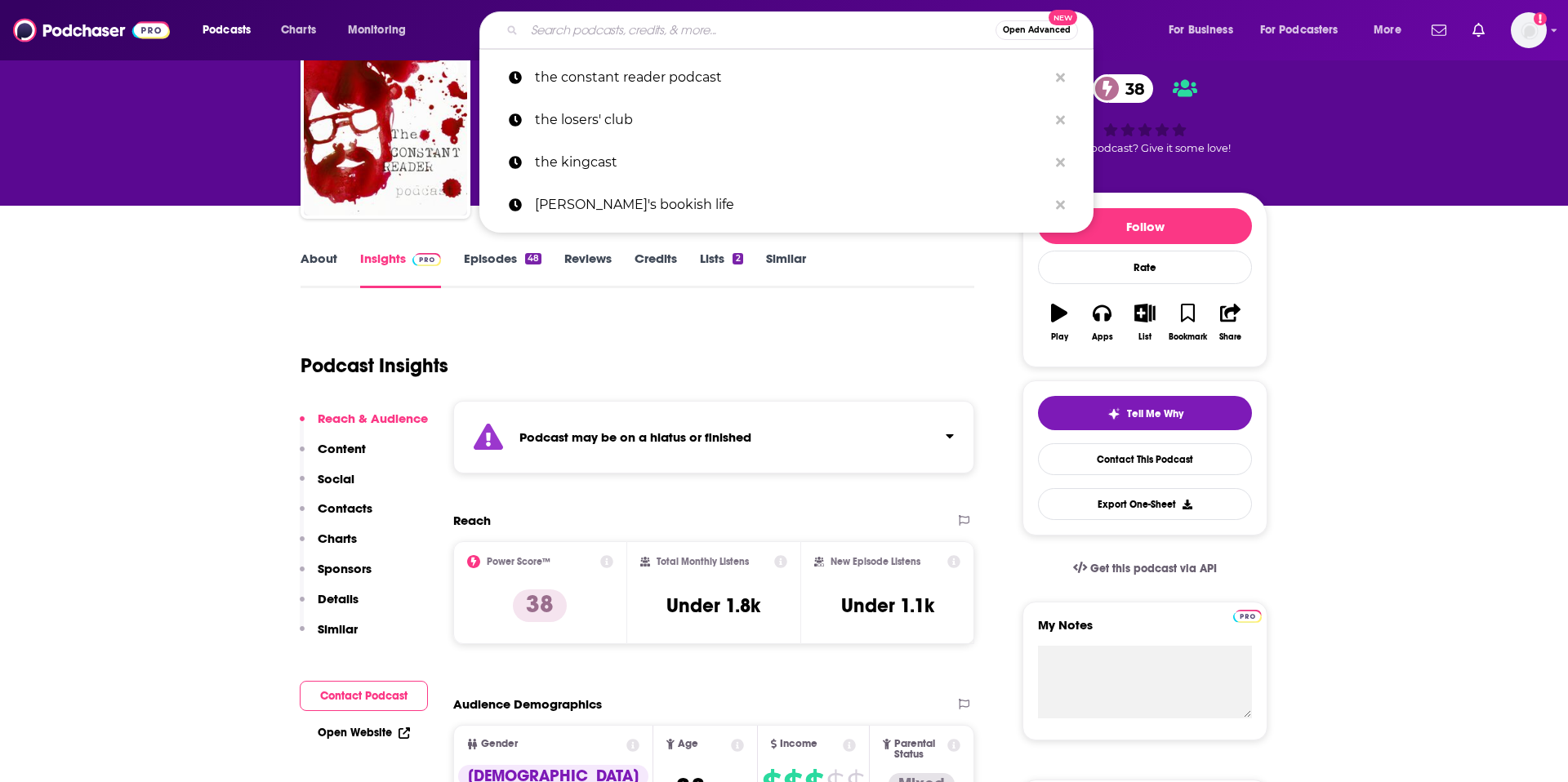
click at [599, 28] on input "Search podcasts, credits, & more..." at bounding box center [760, 31] width 472 height 27
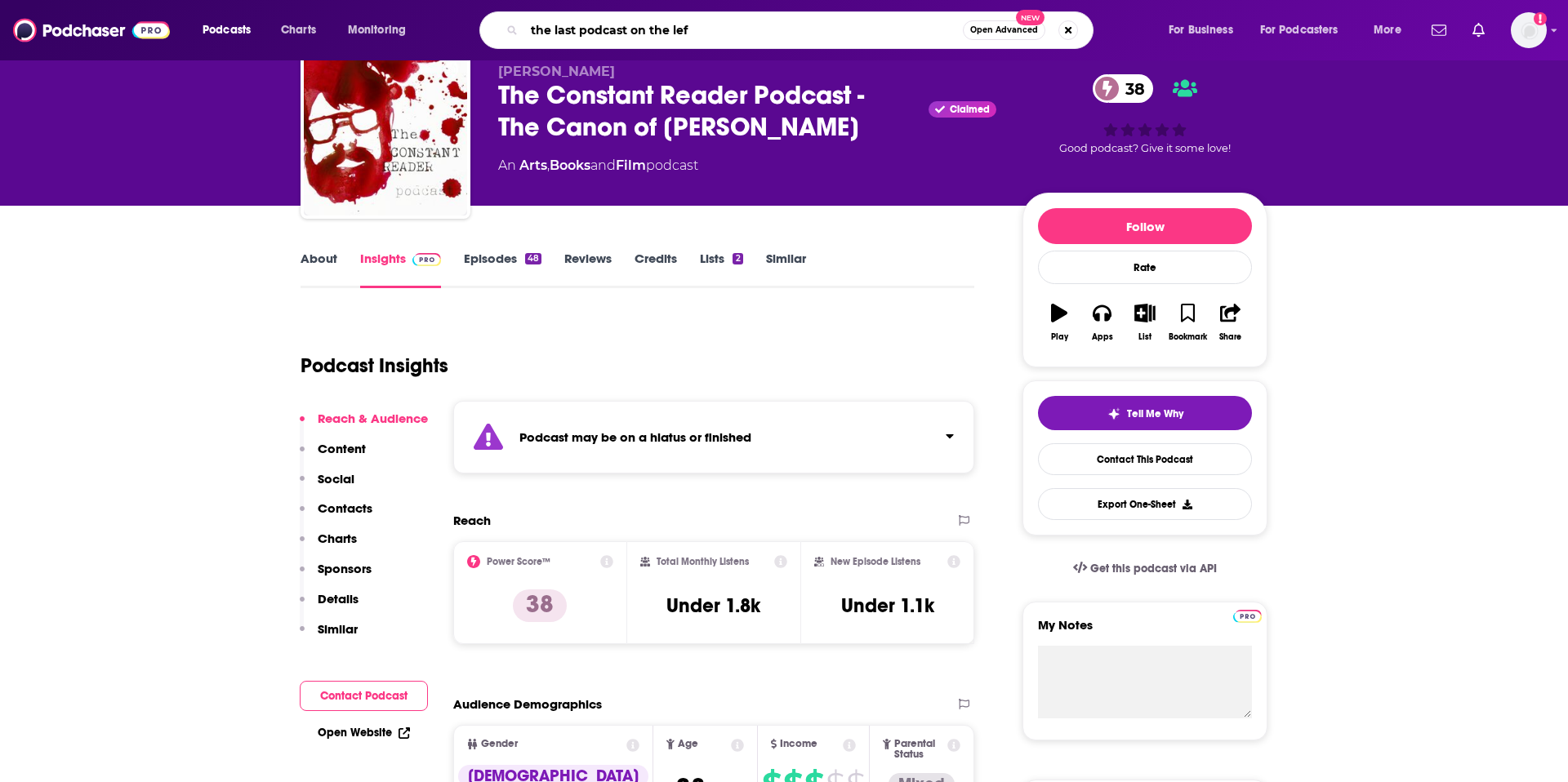
type input "the last podcast on the left"
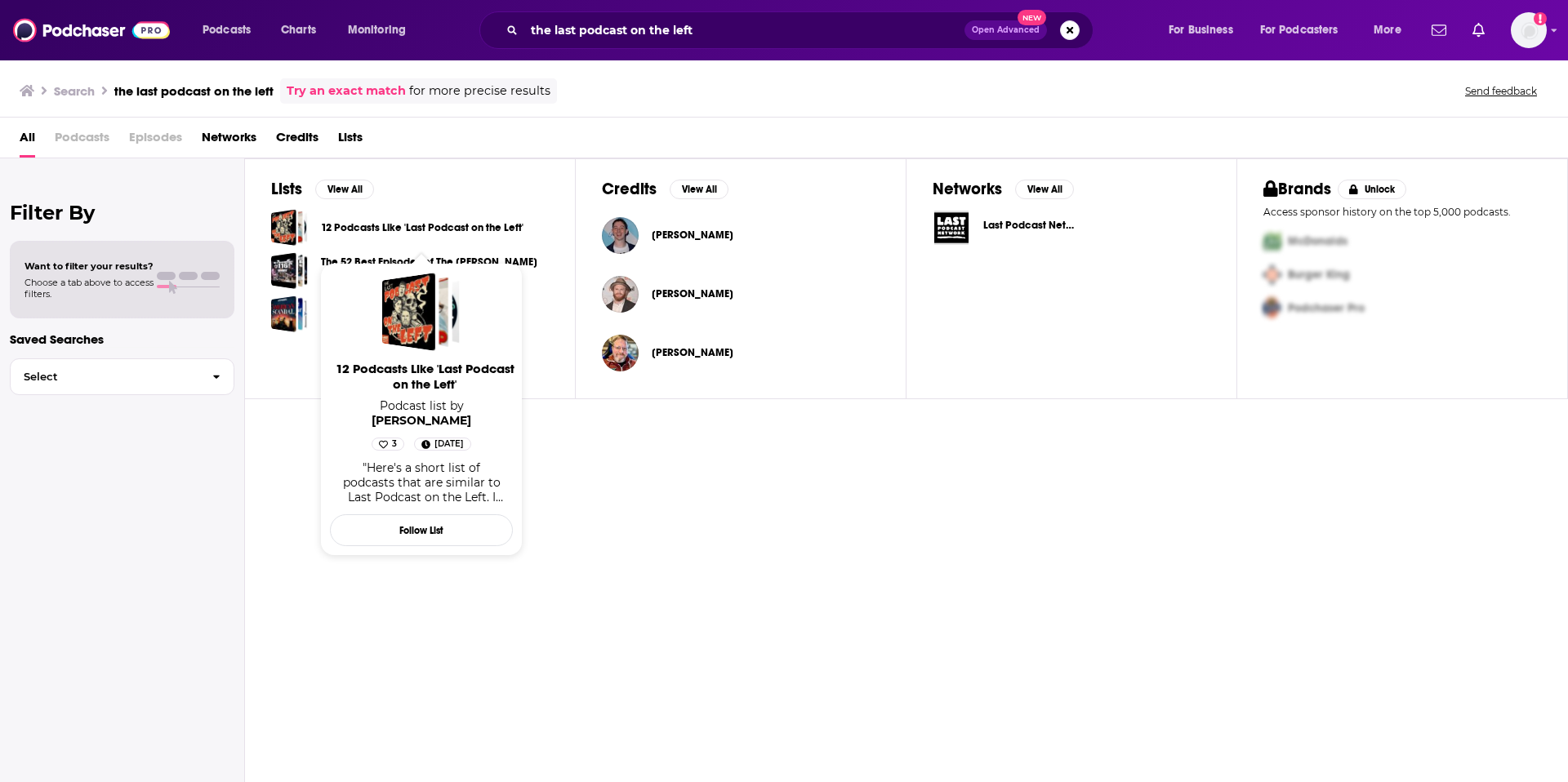
click at [438, 224] on link "12 Podcasts Like 'Last Podcast on the Left'" at bounding box center [422, 228] width 202 height 18
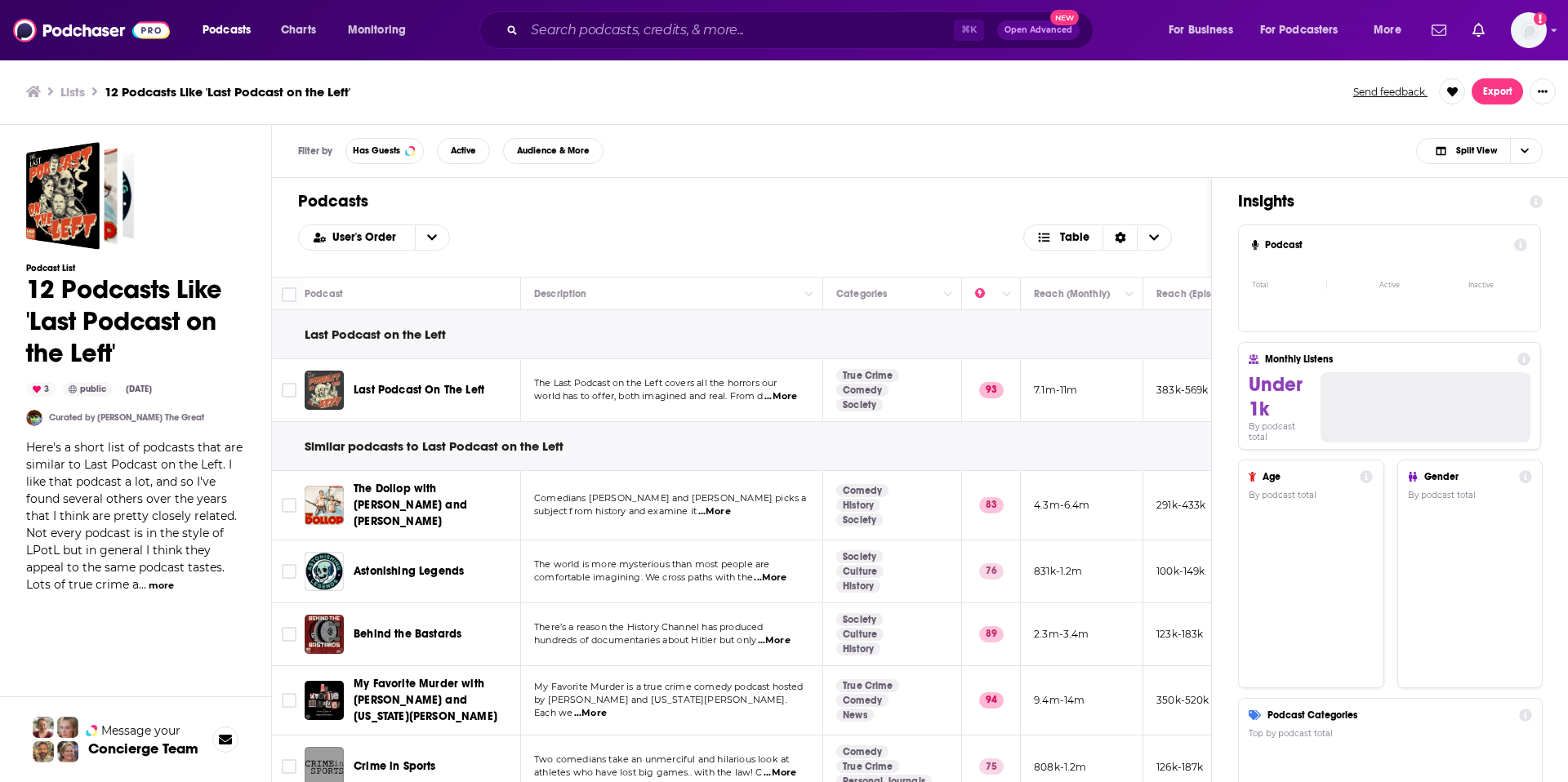
click at [407, 389] on span "Last Podcast On The Left" at bounding box center [419, 389] width 131 height 14
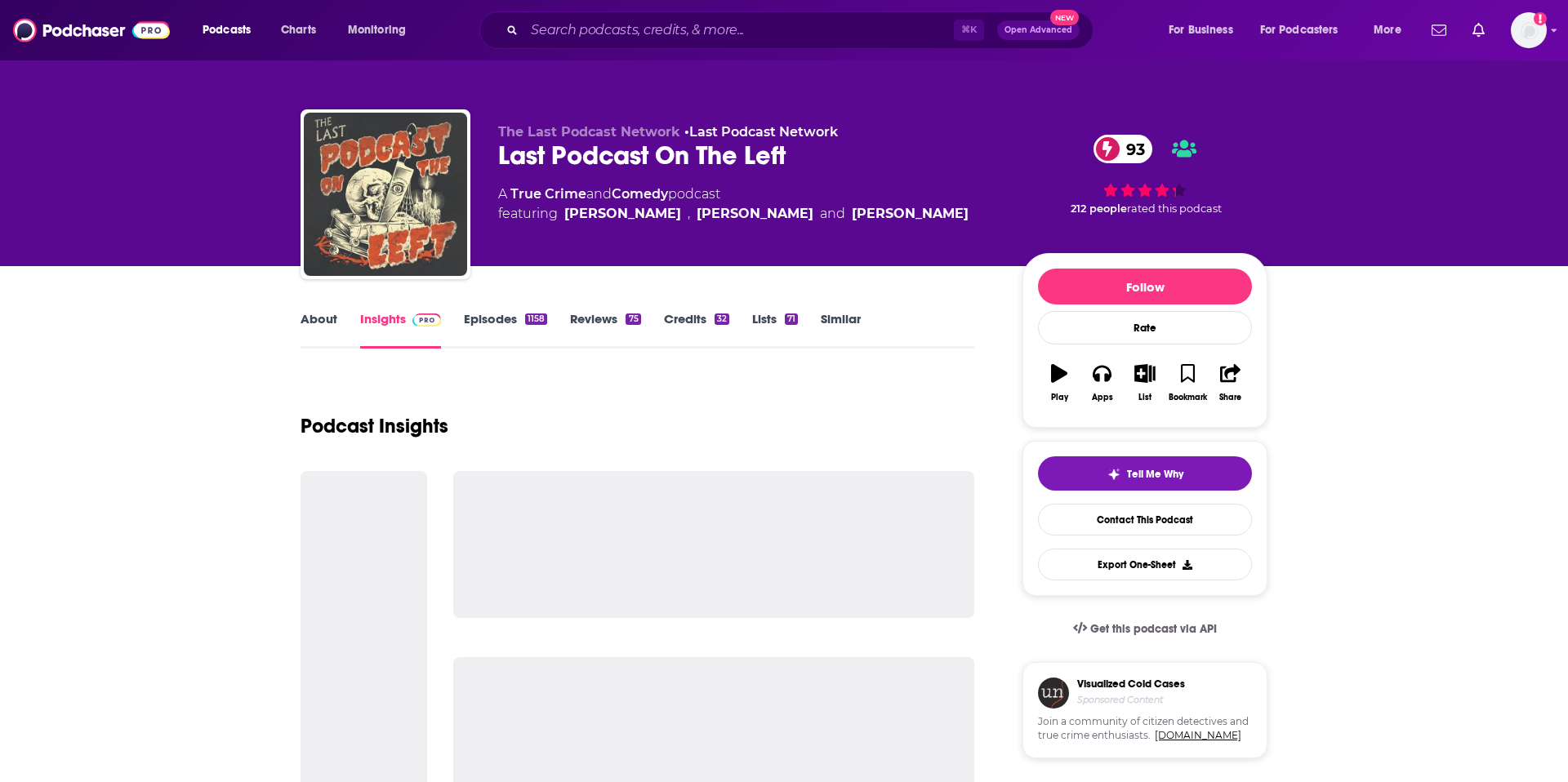
click at [320, 313] on link "About" at bounding box center [319, 329] width 36 height 37
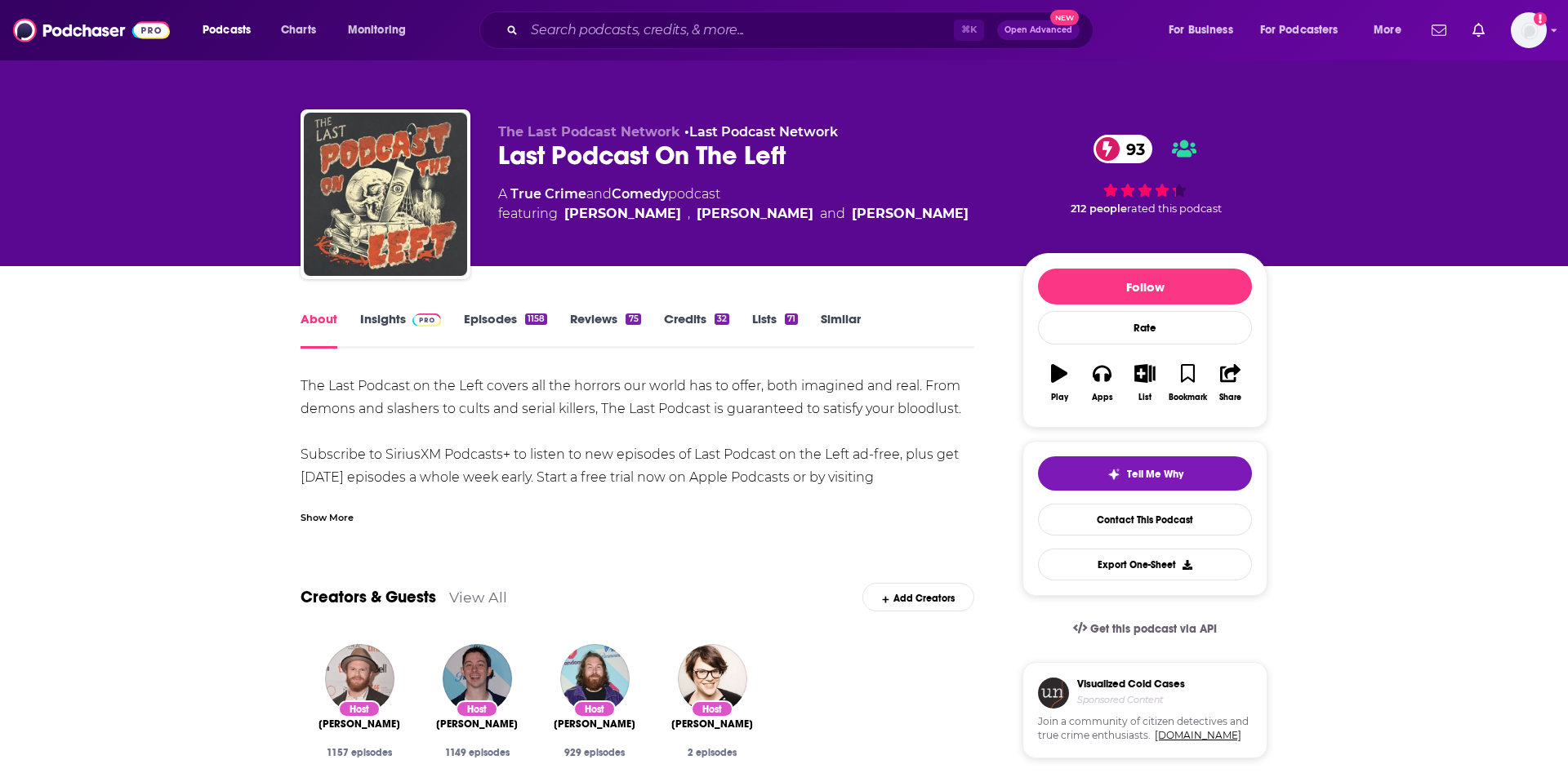
click at [386, 316] on link "Insights" at bounding box center [401, 329] width 81 height 37
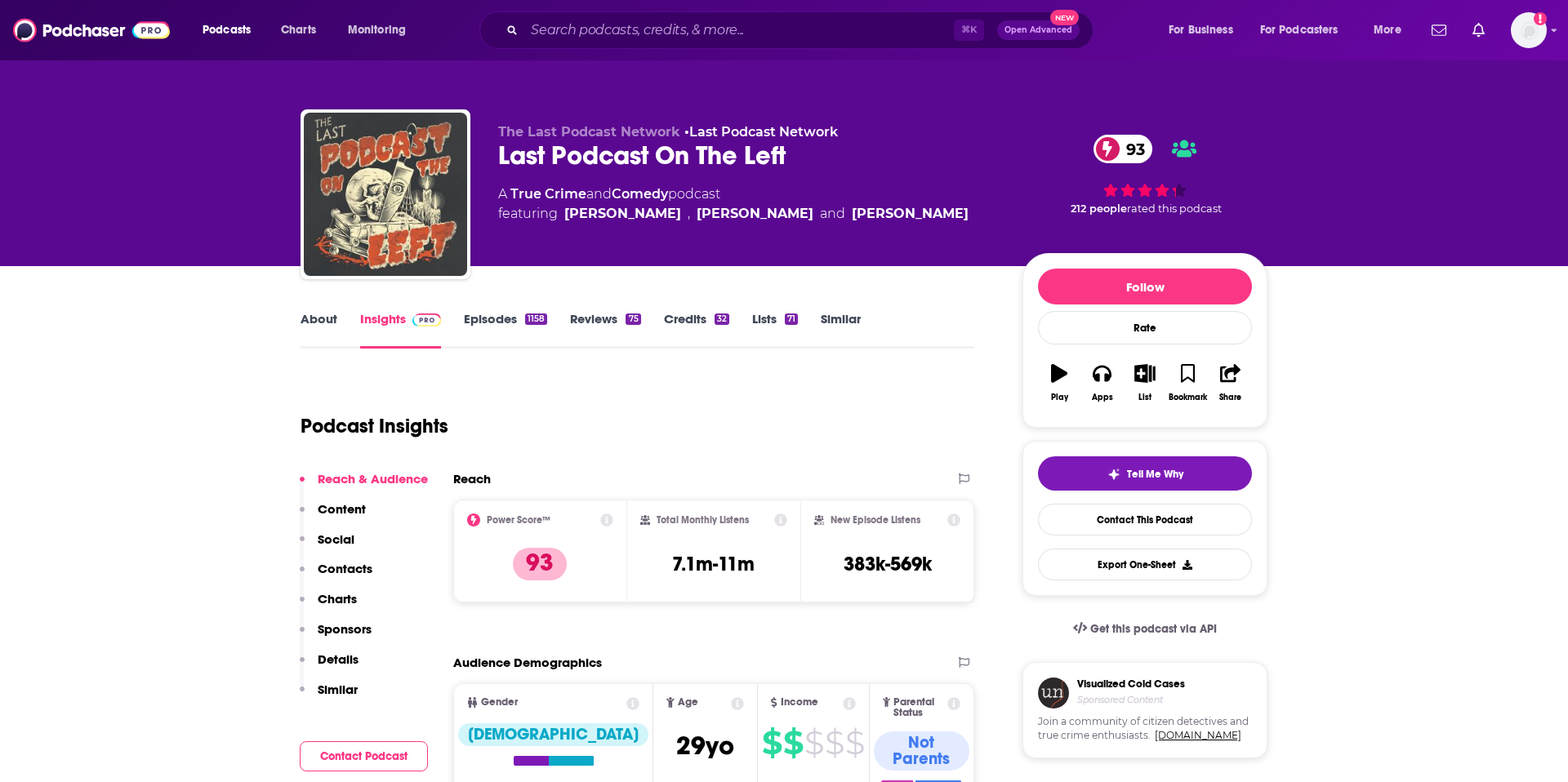
click at [336, 569] on p "Contacts" at bounding box center [345, 568] width 55 height 16
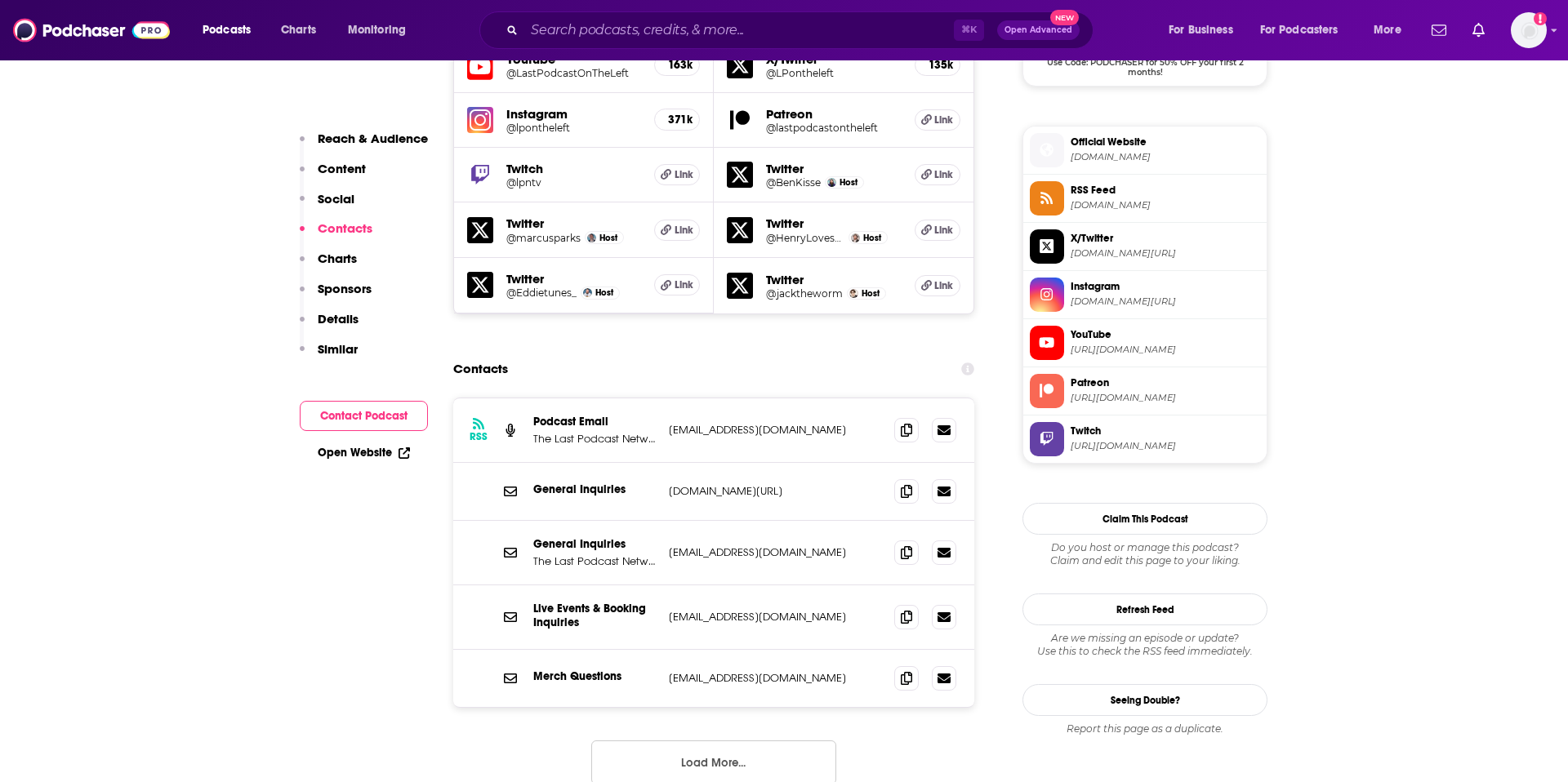
scroll to position [1566, 0]
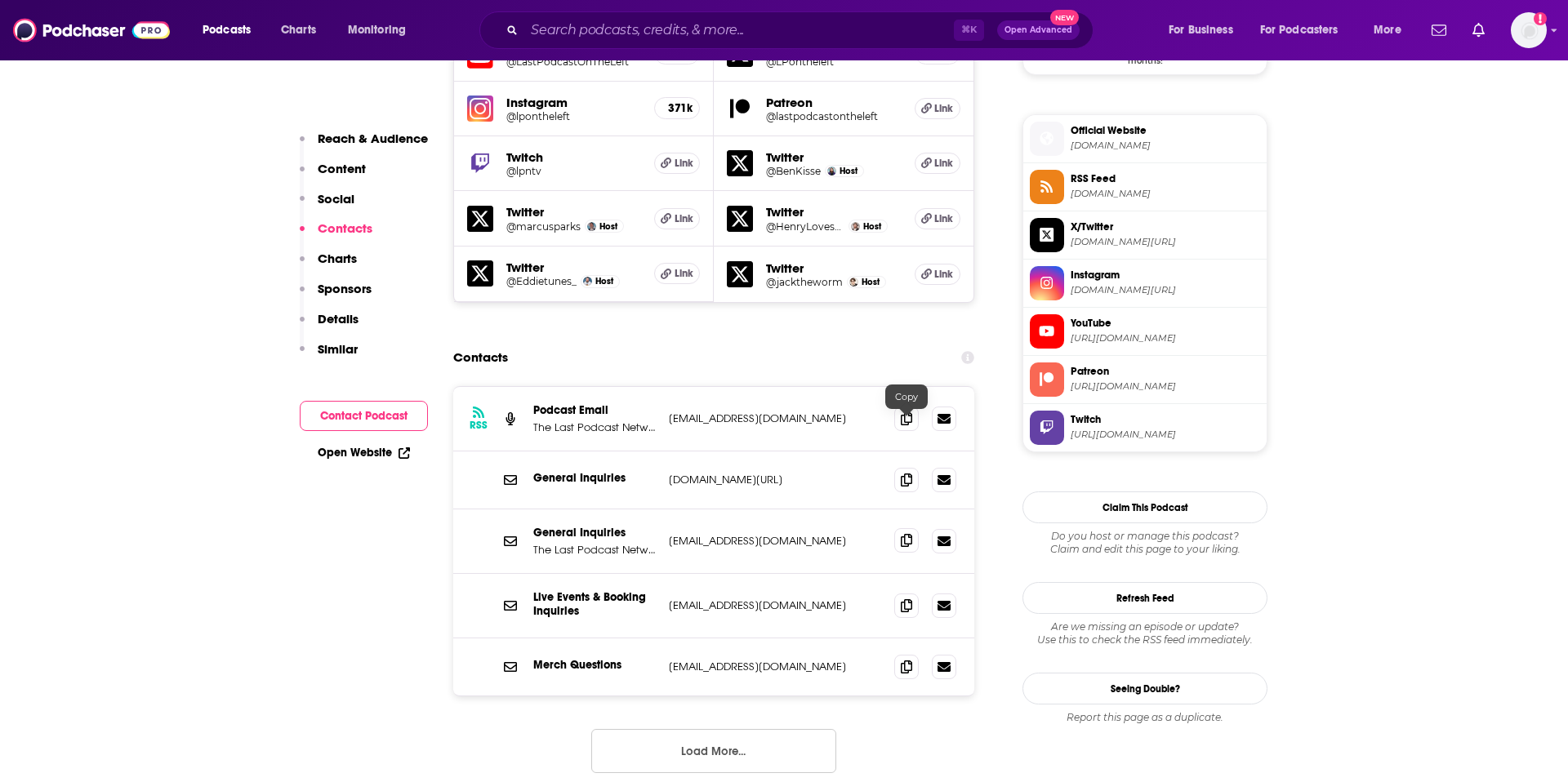
click at [910, 533] on icon at bounding box center [907, 540] width 12 height 13
